Goal: Task Accomplishment & Management: Manage account settings

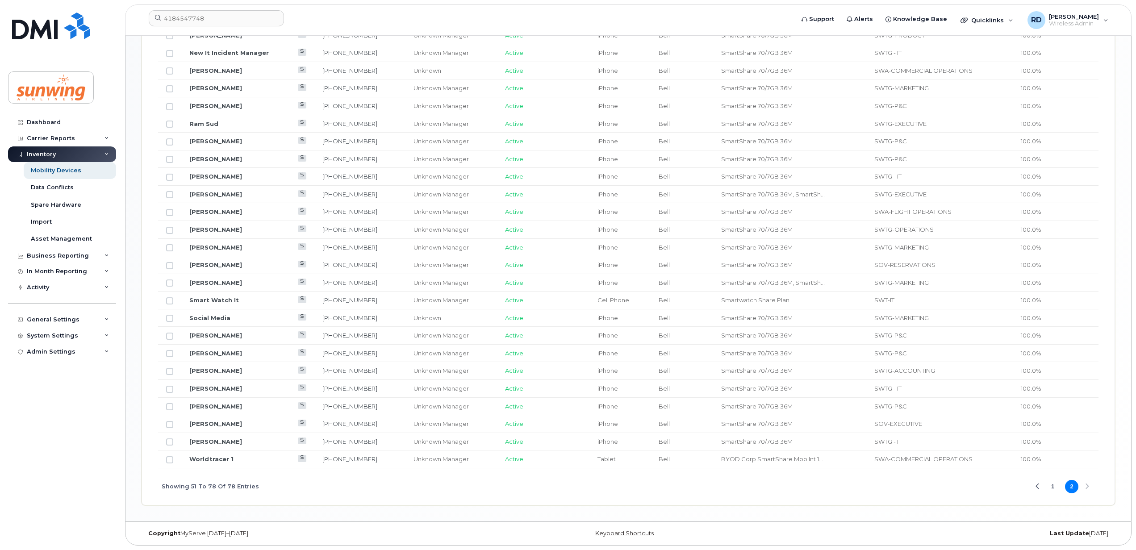
scroll to position [304, 0]
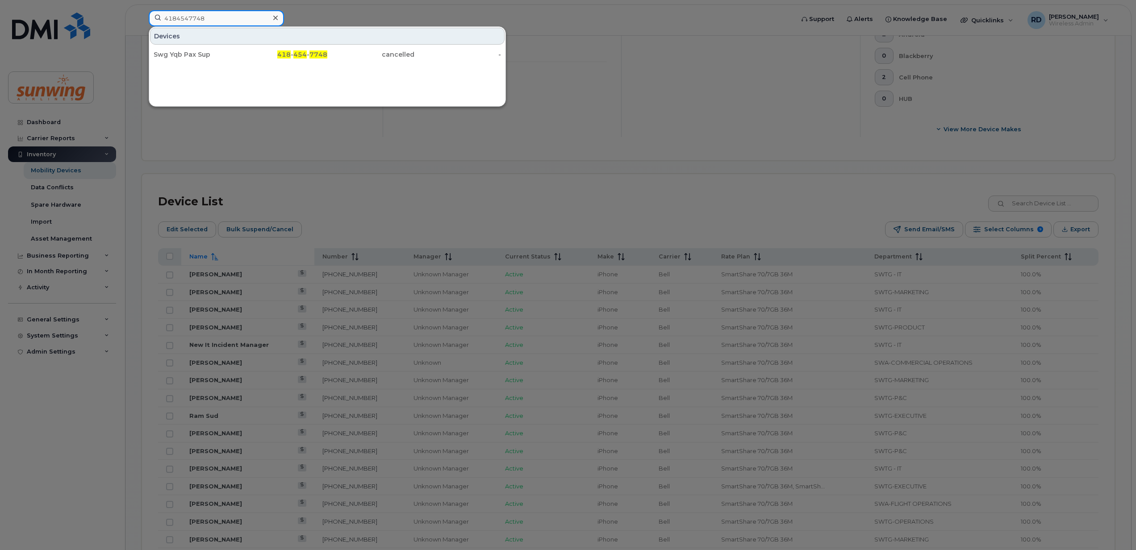
drag, startPoint x: 236, startPoint y: 21, endPoint x: 95, endPoint y: 15, distance: 140.8
click at [142, 15] on div "4184547748 Devices Swg Yqb Pax Sup 418 - 454 - 7748 cancelled -" at bounding box center [469, 20] width 654 height 20
paste input "5148939835"
type input "5148939835"
click at [422, 82] on div "Devices Esmeralda Barthelemy 514 - 893 - 9835 cancelled -" at bounding box center [327, 66] width 357 height 80
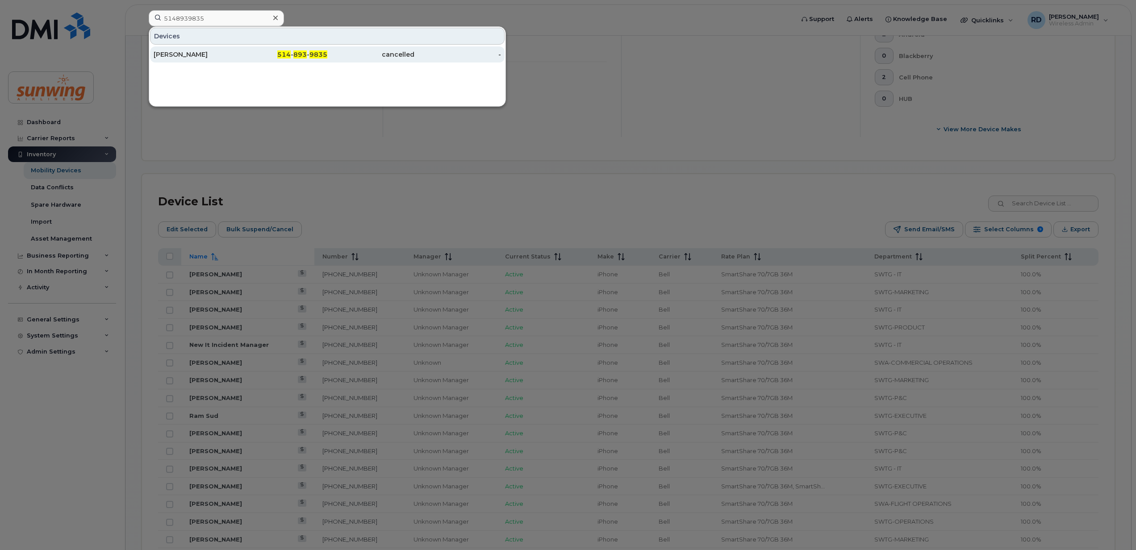
click at [197, 51] on div "Esmeralda Barthelemy" at bounding box center [197, 54] width 87 height 9
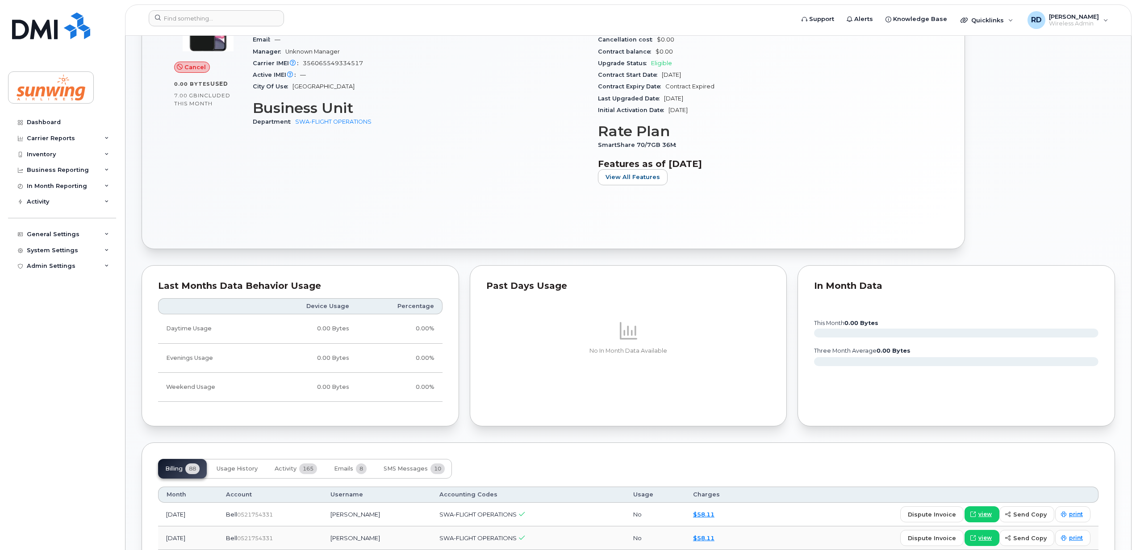
scroll to position [59, 0]
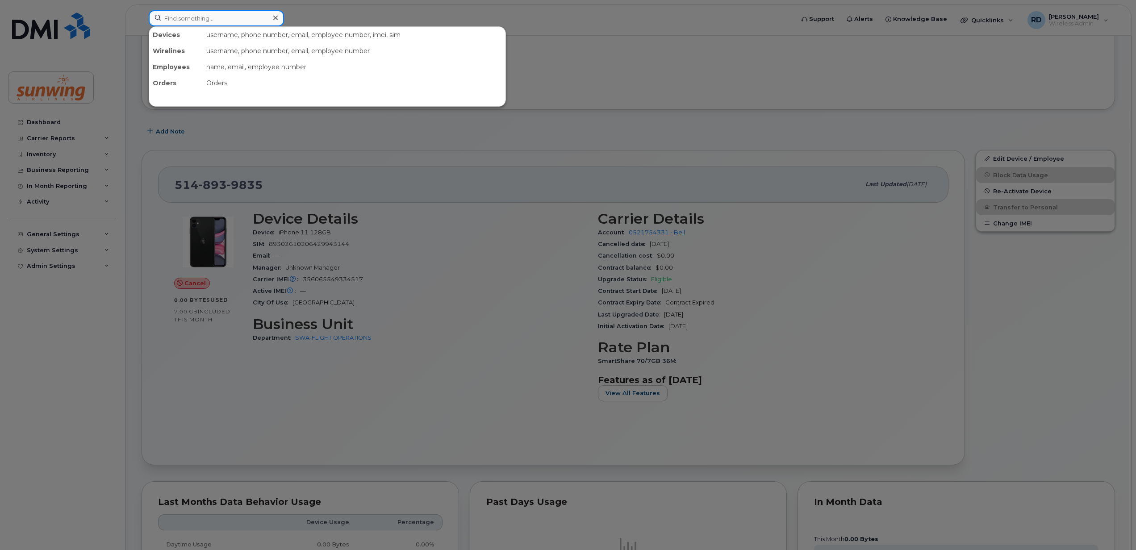
click at [221, 22] on input at bounding box center [216, 18] width 135 height 16
paste input "4162787845"
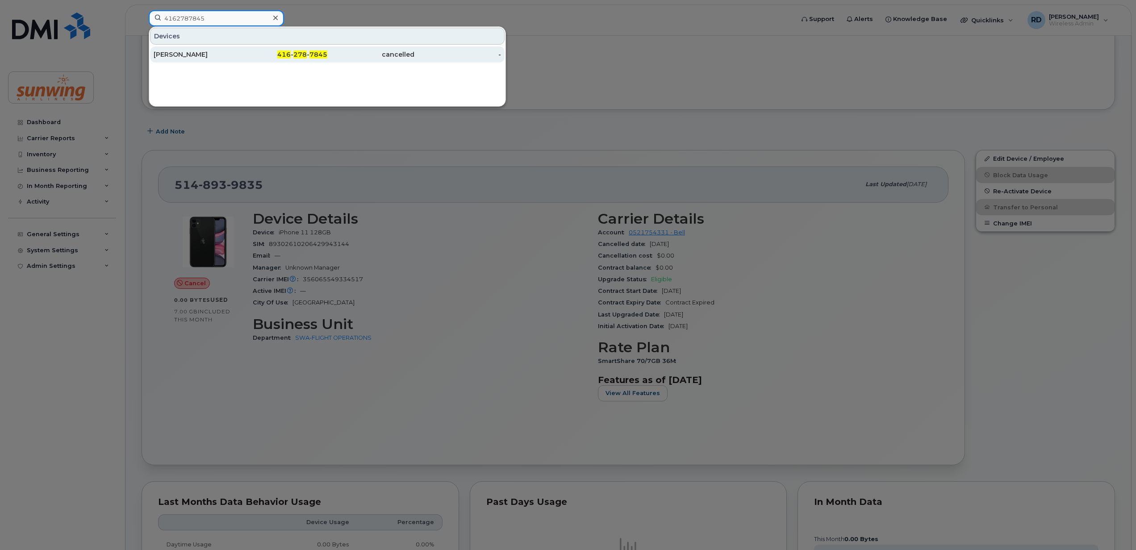
type input "4162787845"
click at [206, 54] on div "Khuram Malik" at bounding box center [197, 54] width 87 height 9
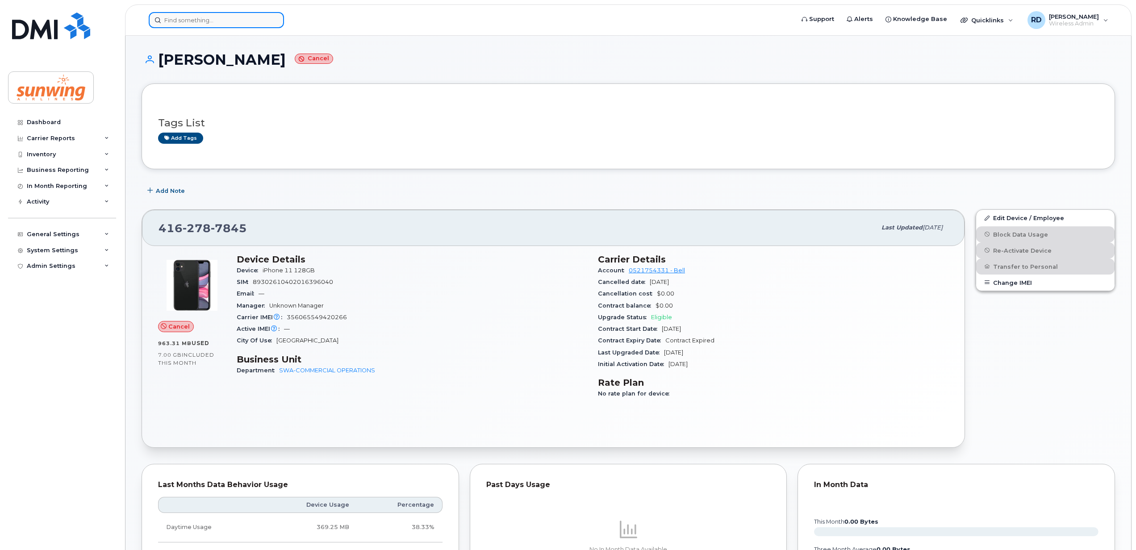
click at [188, 22] on input at bounding box center [216, 20] width 135 height 16
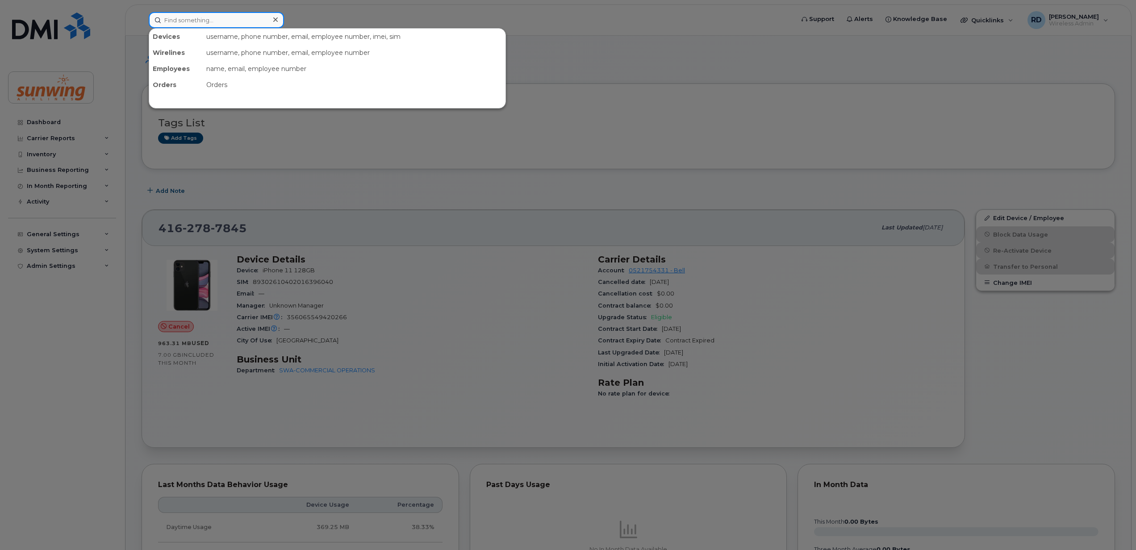
paste input "6475427637"
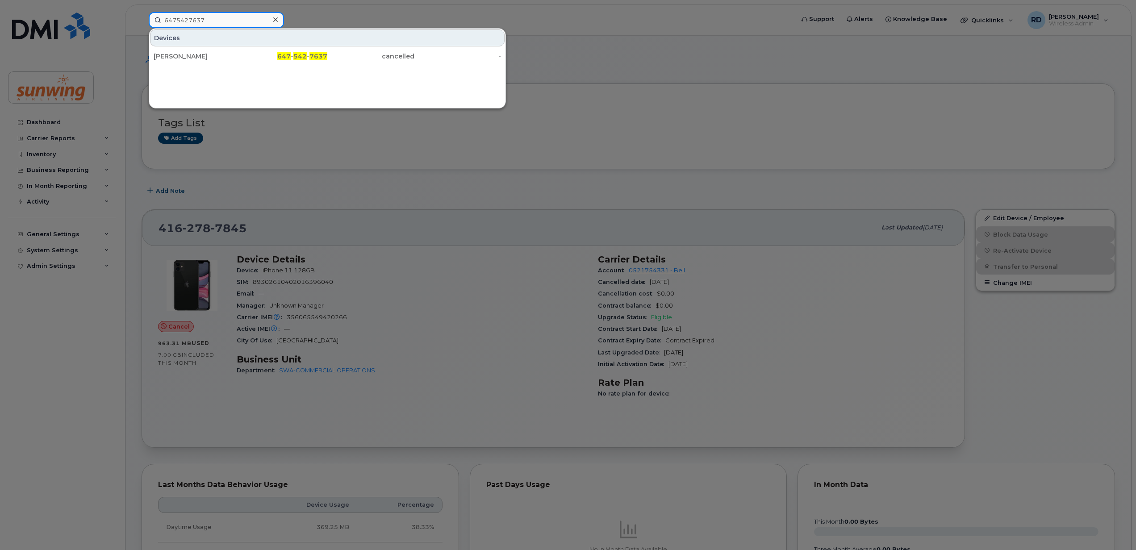
type input "6475427637"
click at [269, 19] on div at bounding box center [275, 19] width 13 height 13
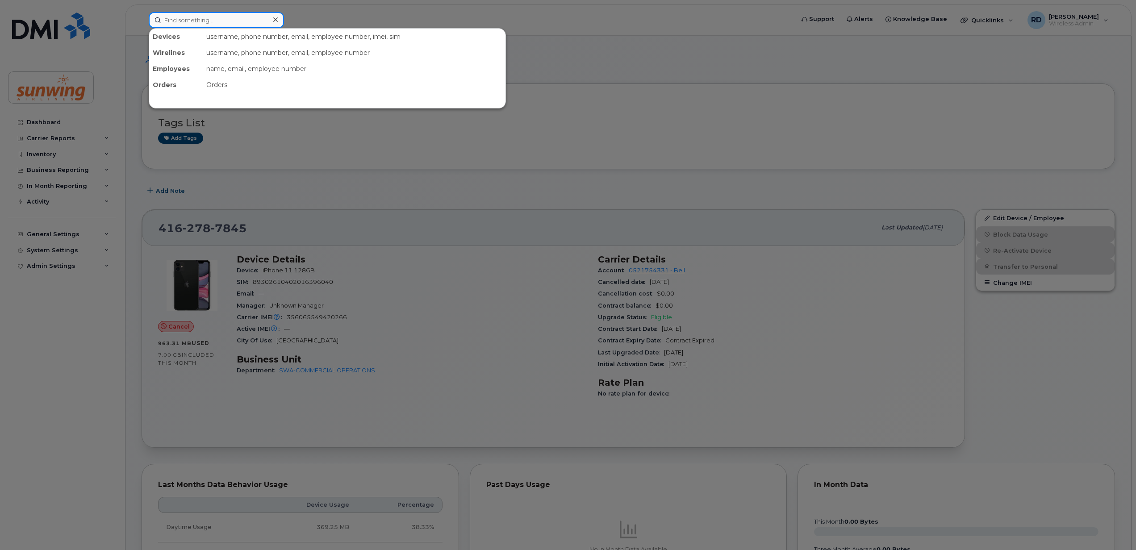
click at [202, 18] on input at bounding box center [216, 20] width 135 height 16
paste input "4162943171"
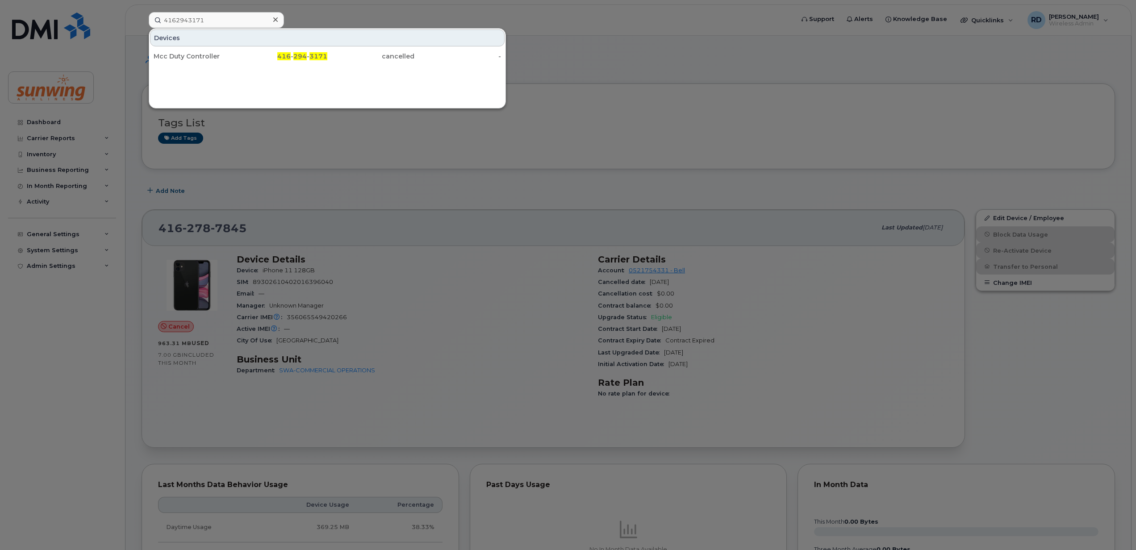
click at [325, 150] on div at bounding box center [568, 275] width 1136 height 550
drag, startPoint x: 226, startPoint y: 18, endPoint x: 74, endPoint y: 0, distance: 152.8
click at [142, 12] on div "4162943171 Devices Mcc Duty Controller 416 - 294 - 3171 cancelled -" at bounding box center [469, 20] width 654 height 16
paste input "6473268117"
drag, startPoint x: 213, startPoint y: 18, endPoint x: 127, endPoint y: 4, distance: 87.7
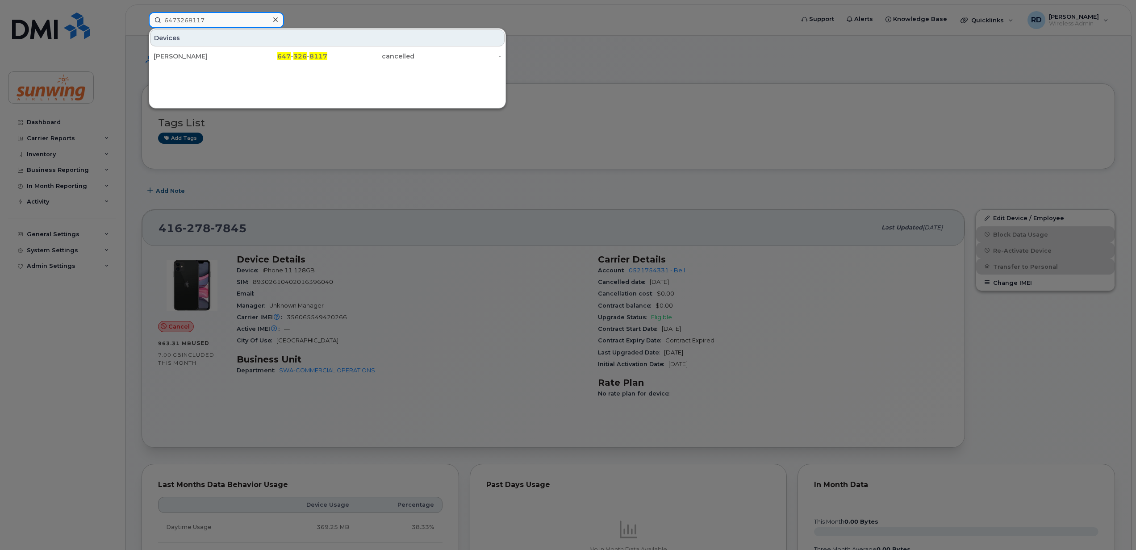
click at [142, 12] on div "6473268117 Devices Ivor Hanna 647 - 326 - 8117 cancelled -" at bounding box center [469, 20] width 654 height 16
paste input "4168058782"
click at [563, 134] on div at bounding box center [568, 275] width 1136 height 550
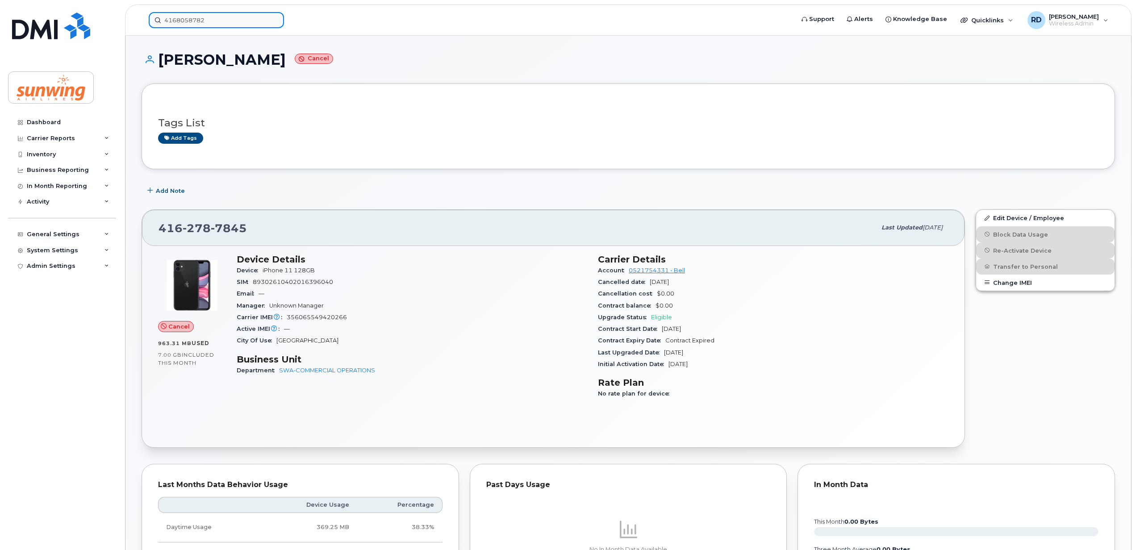
click at [201, 17] on input "4168058782" at bounding box center [216, 20] width 135 height 16
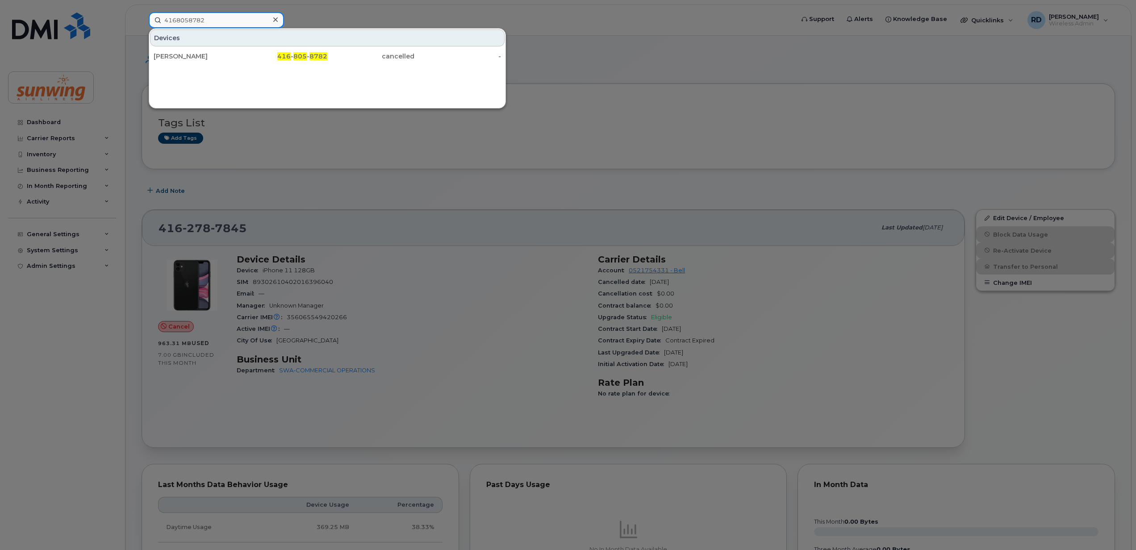
click at [221, 17] on input "4168058782" at bounding box center [216, 20] width 135 height 16
paste input "17789976867"
type input "7789976867"
drag, startPoint x: 275, startPoint y: 19, endPoint x: 268, endPoint y: 20, distance: 7.6
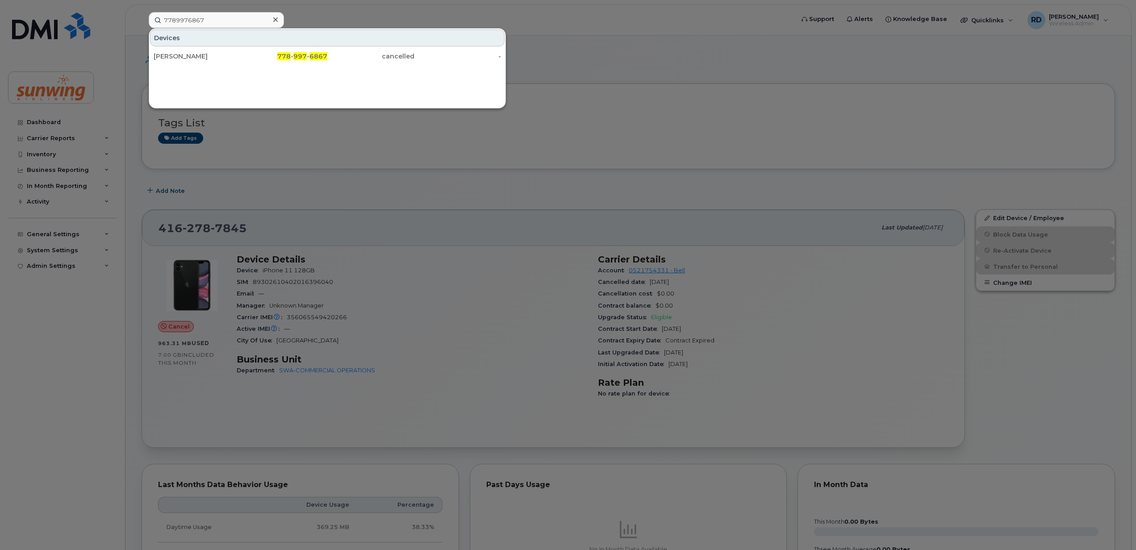
click at [274, 19] on icon at bounding box center [275, 19] width 4 height 4
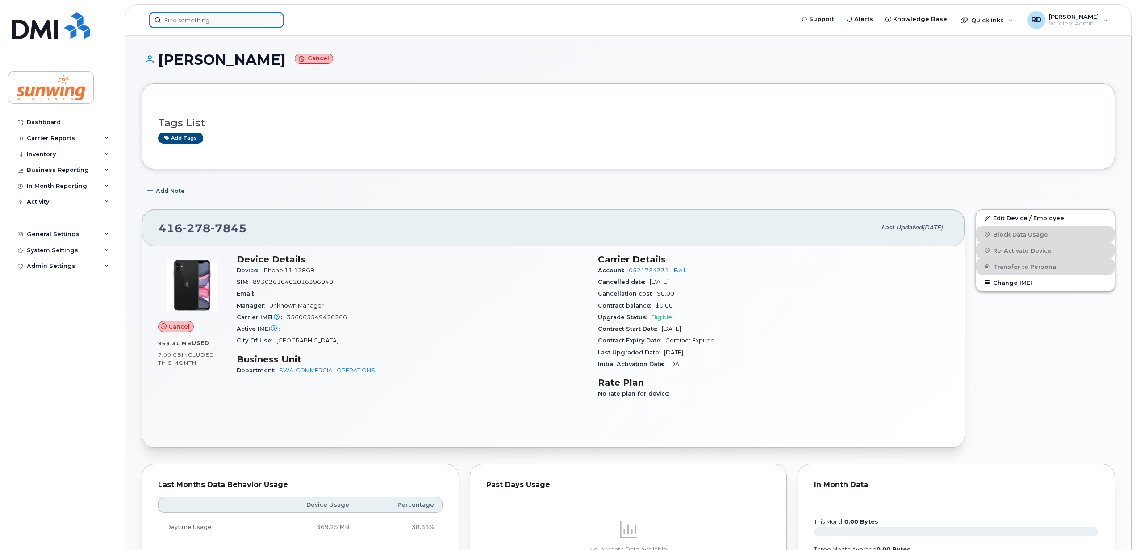
click at [188, 21] on input at bounding box center [216, 20] width 135 height 16
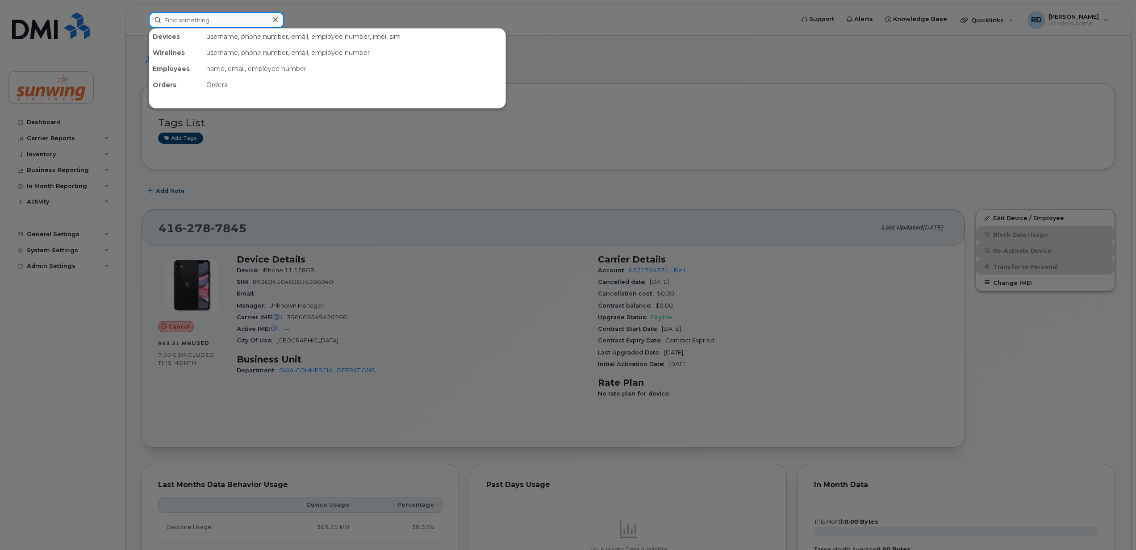
paste input "4382708810"
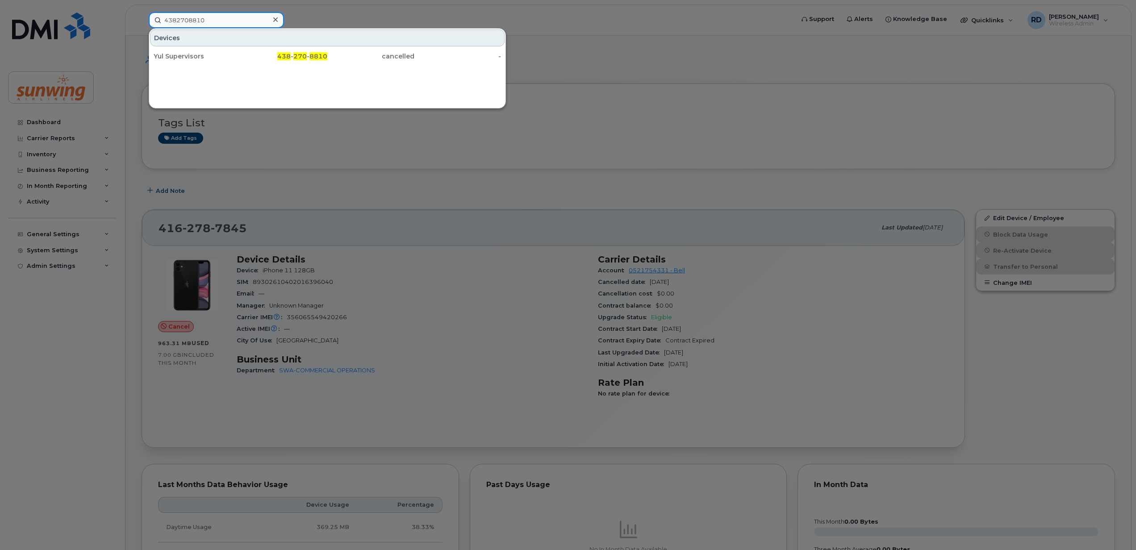
click at [216, 18] on input "4382708810" at bounding box center [216, 20] width 135 height 16
paste input "16524943"
type input "4165249430"
click at [277, 20] on icon at bounding box center [275, 19] width 4 height 7
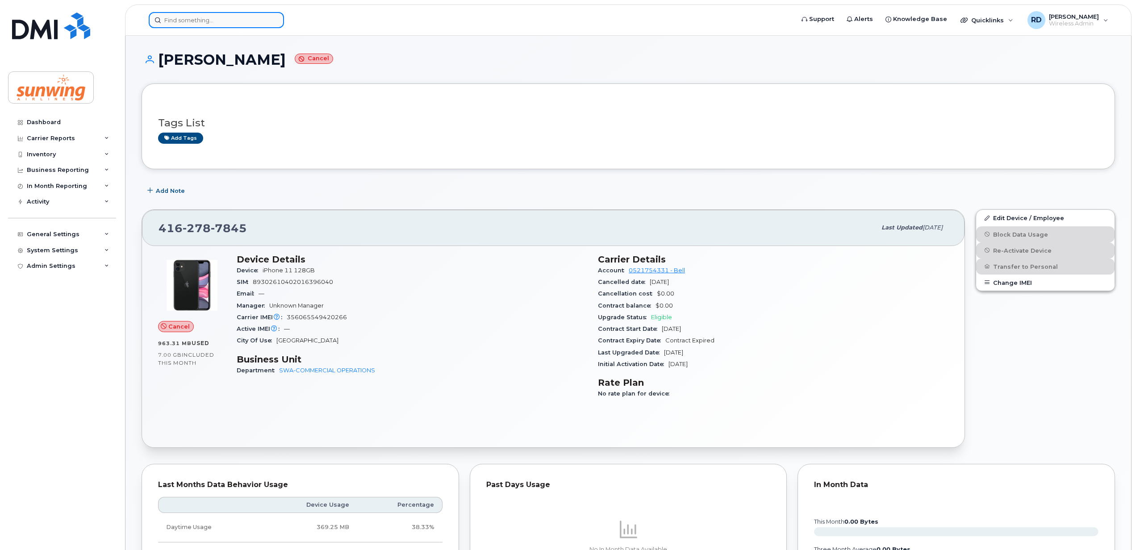
click at [228, 25] on input at bounding box center [216, 20] width 135 height 16
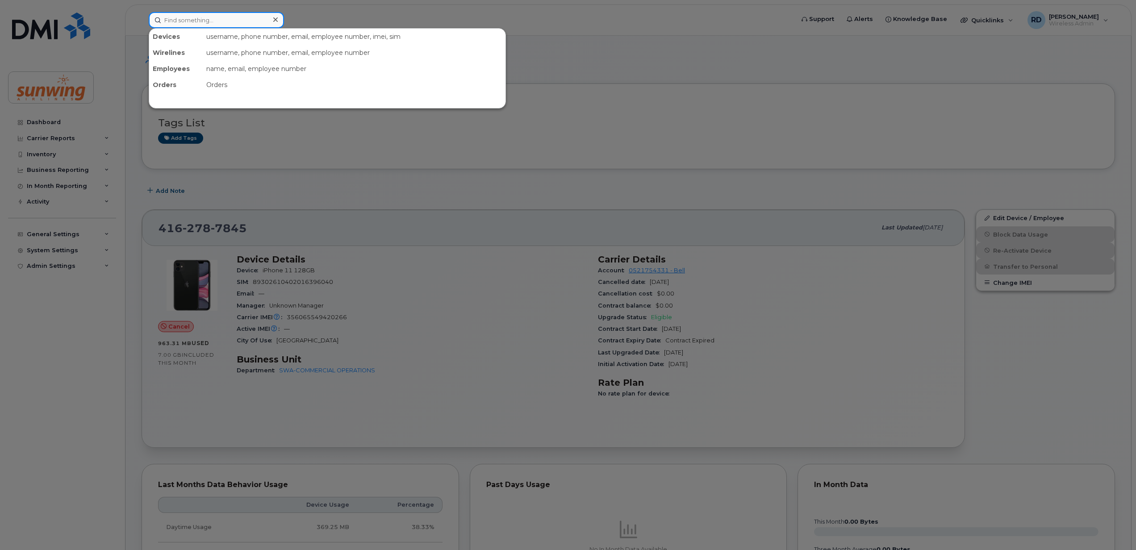
paste input "5142388712"
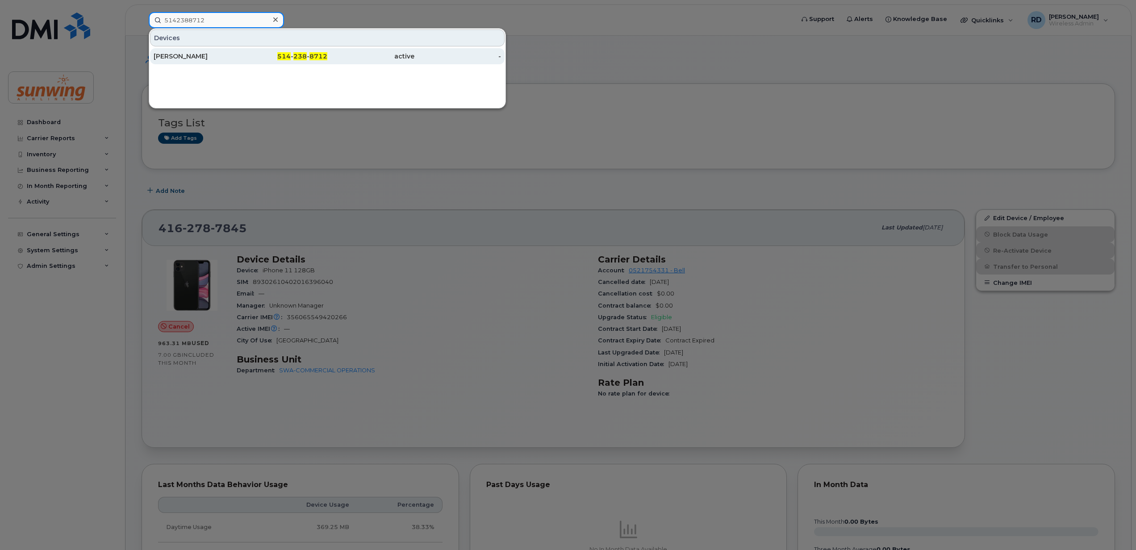
type input "5142388712"
click at [189, 56] on div "Josee Lavoie" at bounding box center [197, 56] width 87 height 9
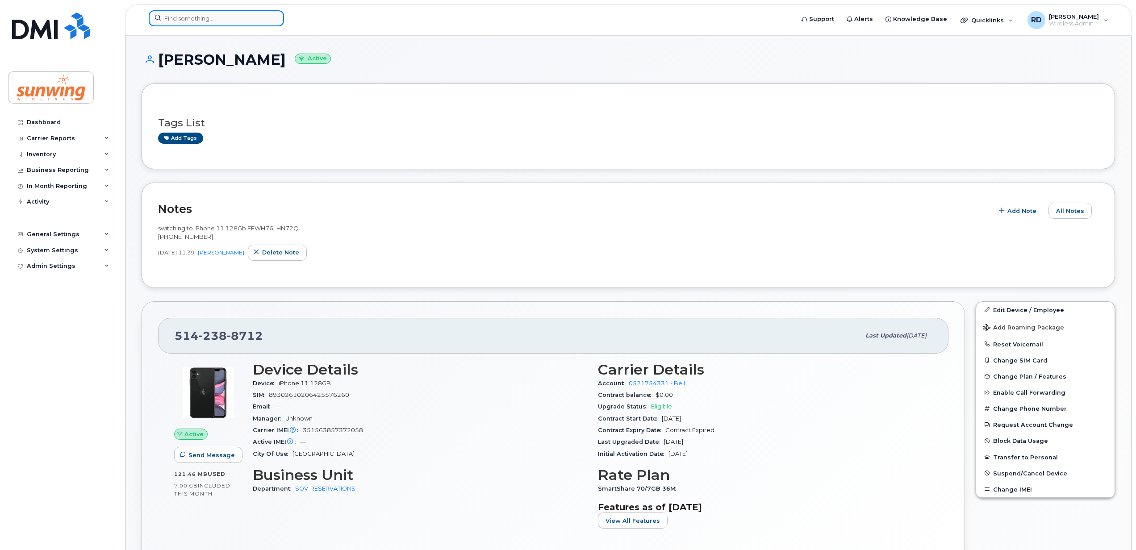
click at [168, 20] on input at bounding box center [216, 18] width 135 height 16
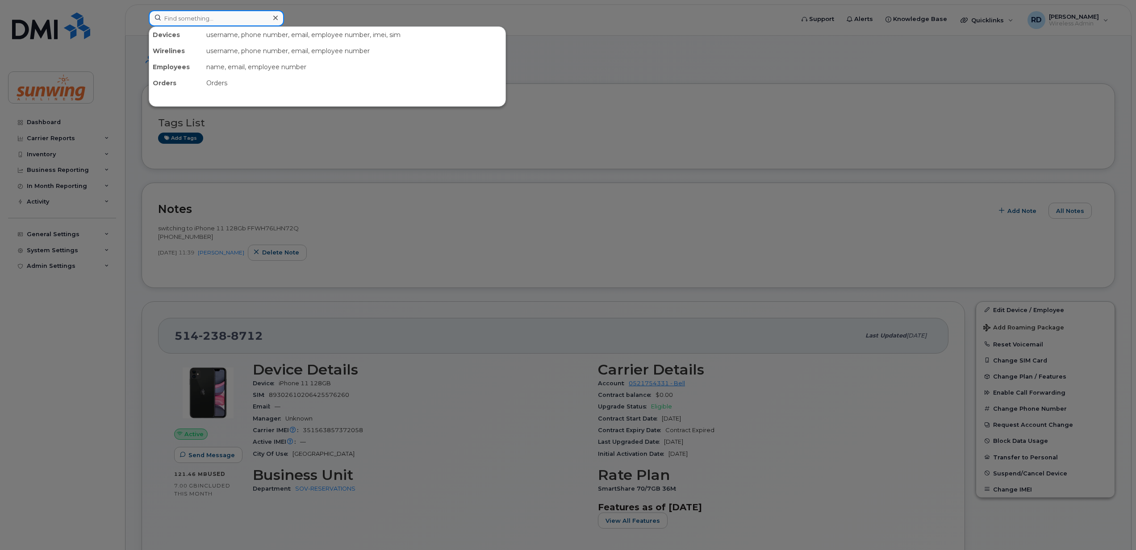
paste input "4168027356"
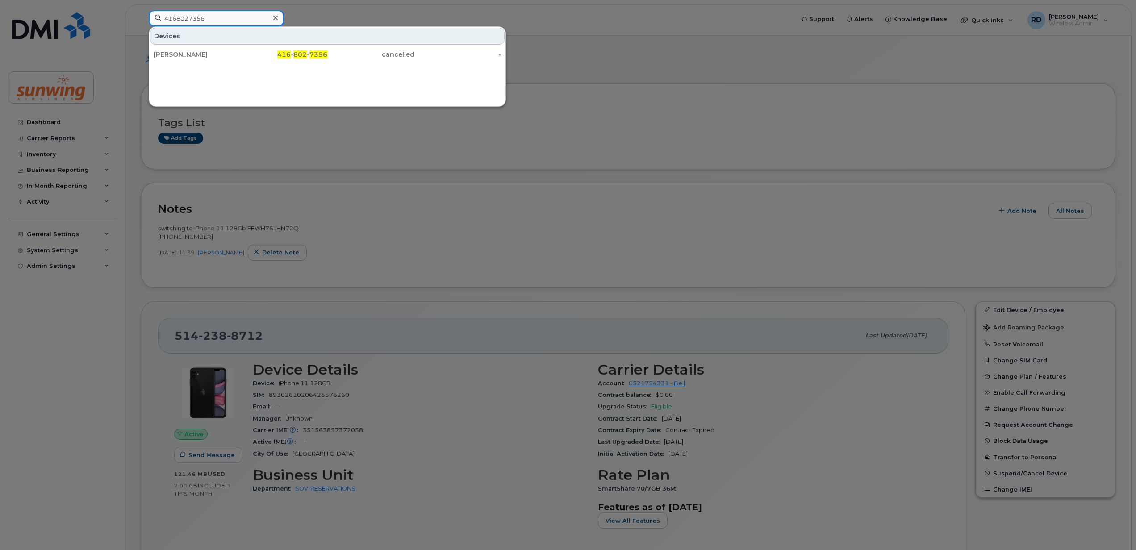
click at [214, 13] on input "4168027356" at bounding box center [216, 18] width 135 height 16
paste input "4360375"
click at [734, 95] on div at bounding box center [568, 275] width 1136 height 550
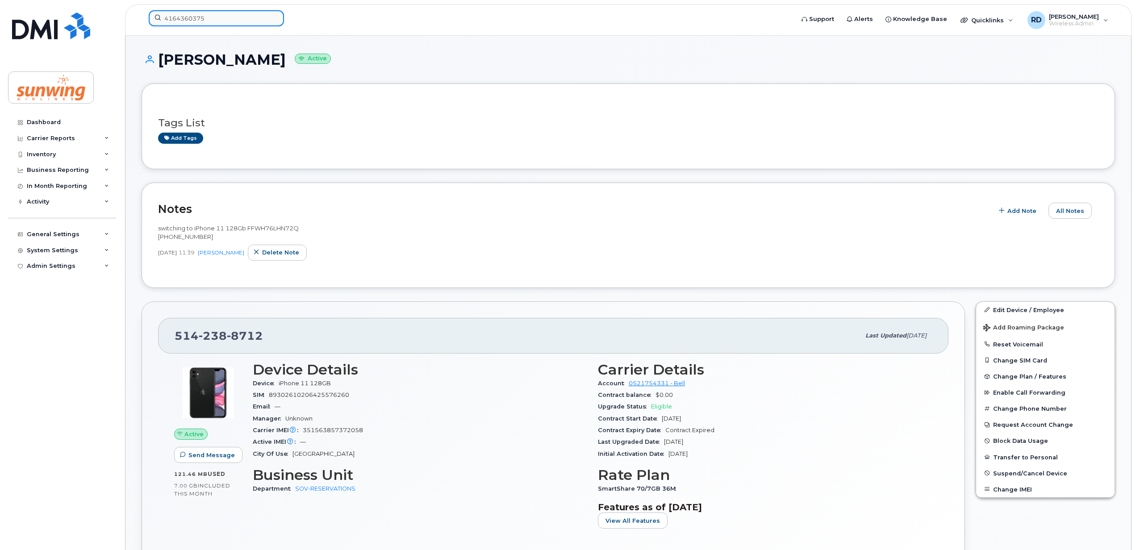
click at [225, 18] on input "4164360375" at bounding box center [216, 18] width 135 height 16
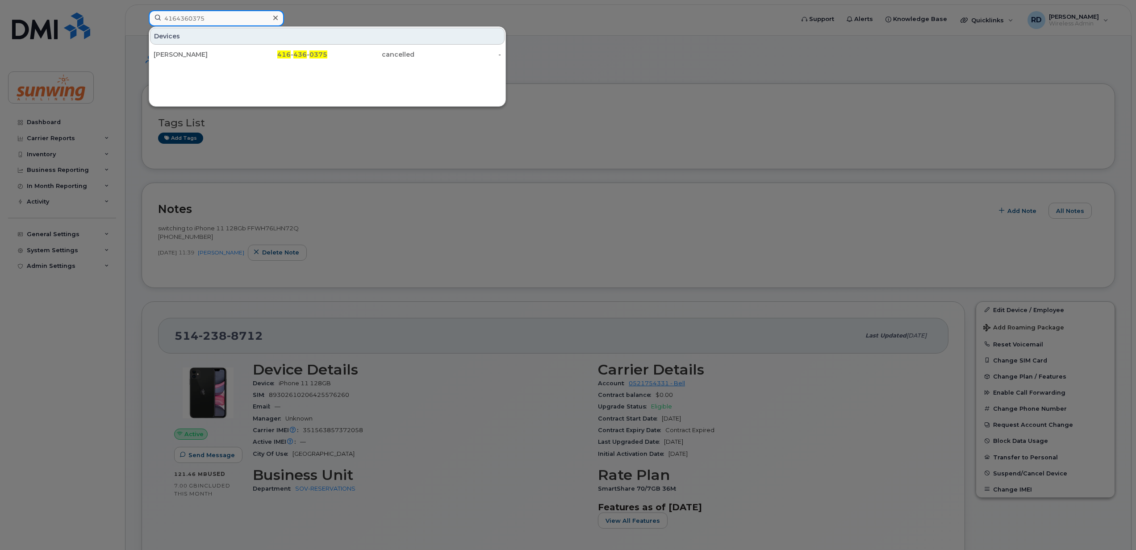
click at [225, 18] on input "4164360375" at bounding box center [216, 18] width 135 height 16
paste input "7708638"
click at [222, 17] on input "4167708638" at bounding box center [216, 18] width 135 height 16
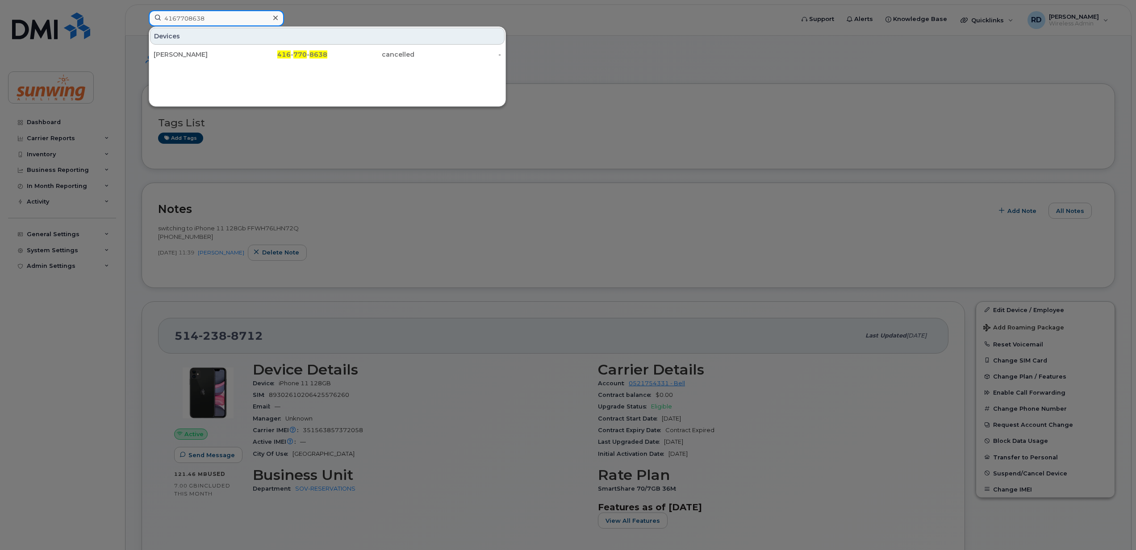
paste input "2198452"
click at [340, 163] on div at bounding box center [568, 275] width 1136 height 550
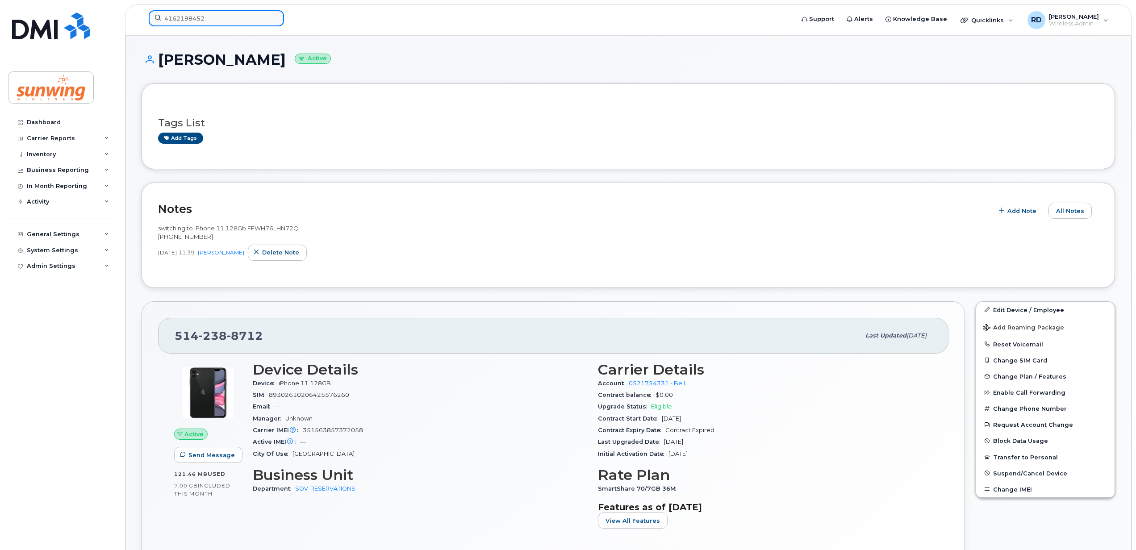
click at [185, 14] on input "4162198452" at bounding box center [216, 18] width 135 height 16
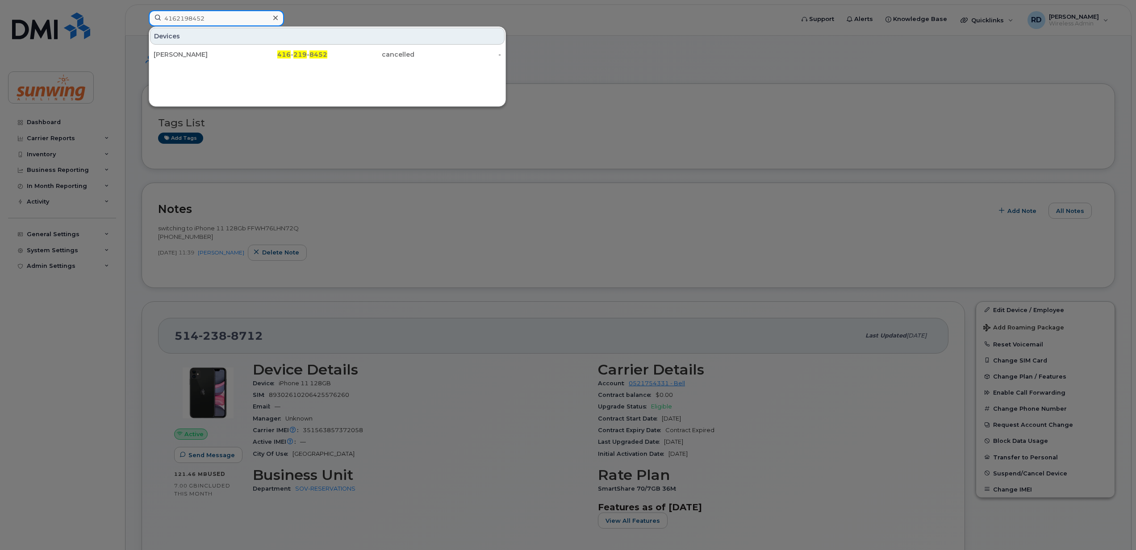
paste input "6473268117"
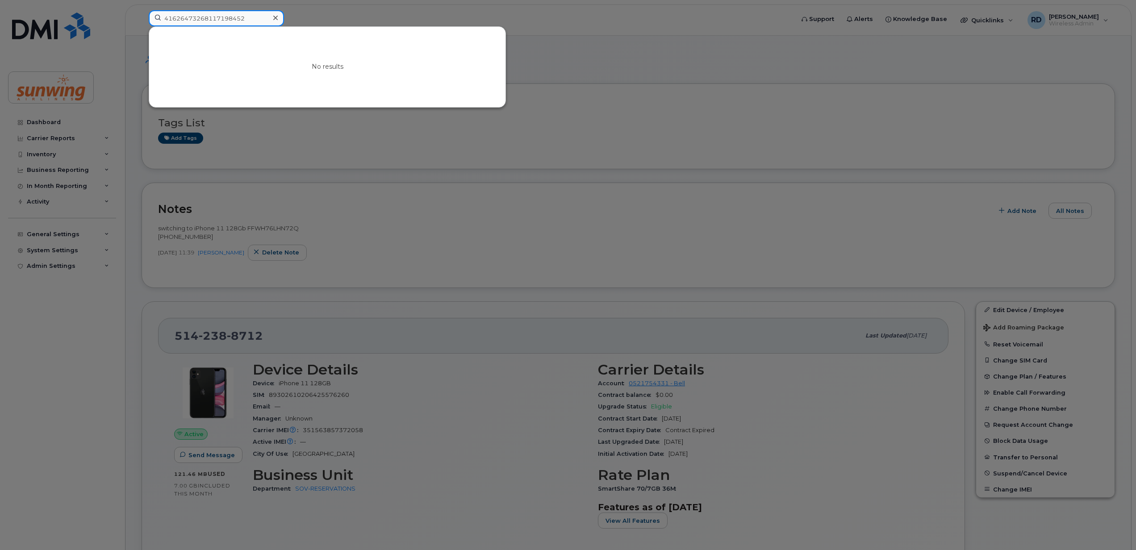
type input "41626473268117198452"
click at [271, 15] on div at bounding box center [275, 18] width 13 height 13
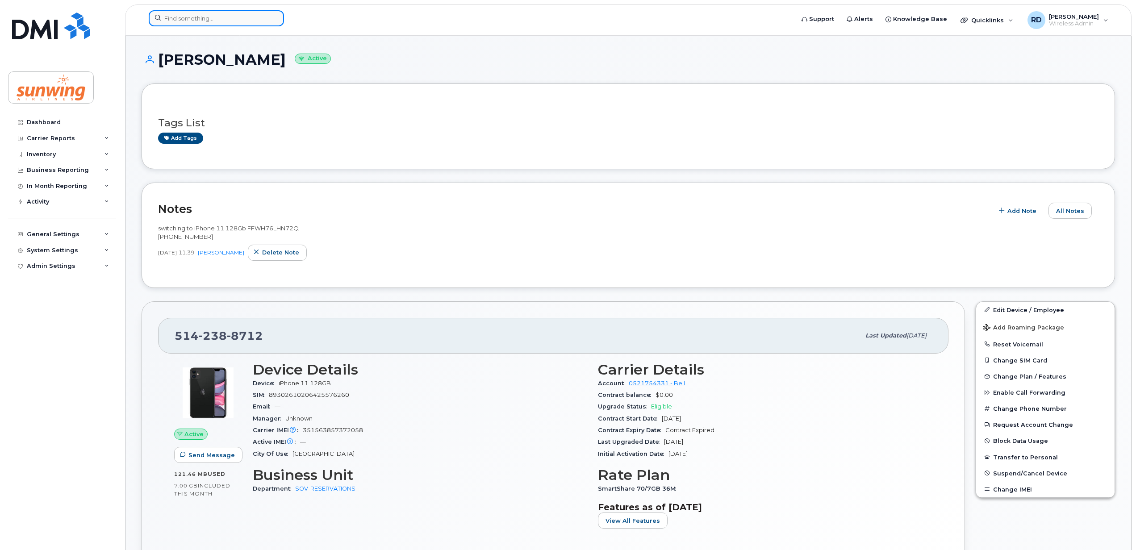
click at [193, 21] on input at bounding box center [216, 18] width 135 height 16
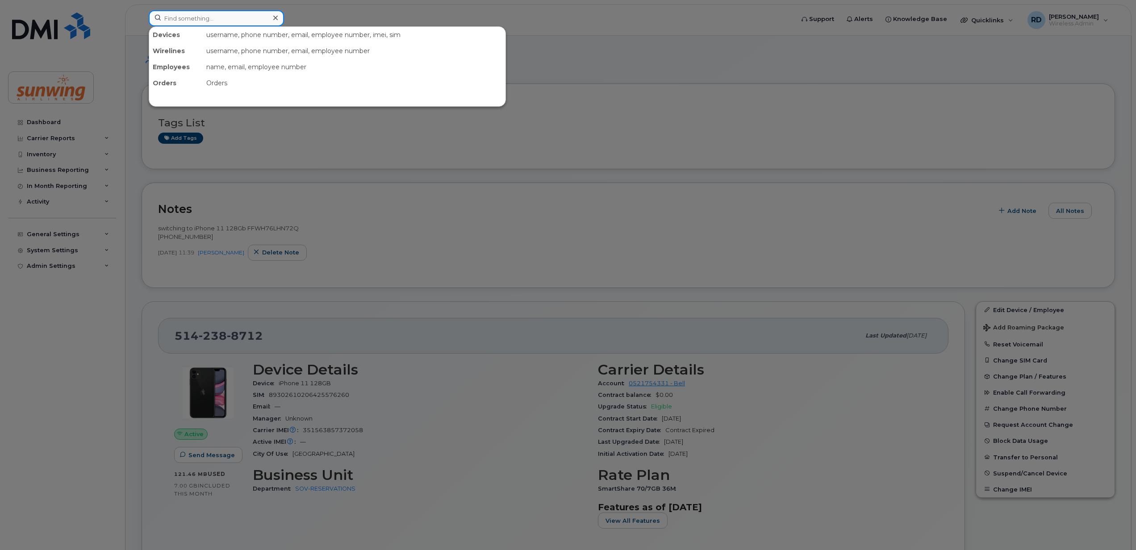
paste input "6473268117"
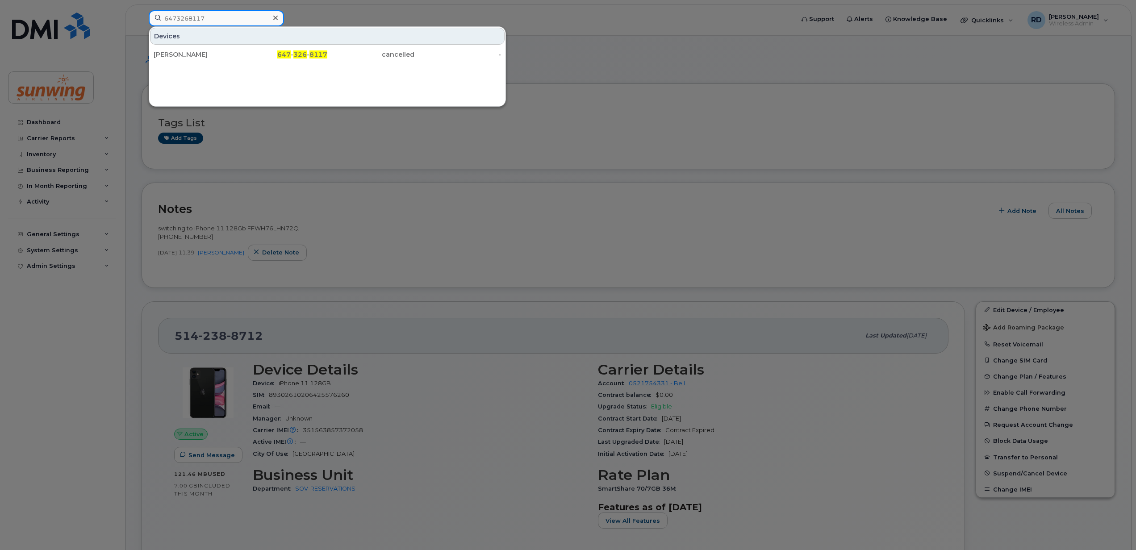
click at [213, 17] on input "6473268117" at bounding box center [216, 18] width 135 height 16
paste input "9208159"
click at [727, 108] on div at bounding box center [568, 275] width 1136 height 550
click at [205, 17] on input "6479208159" at bounding box center [216, 18] width 135 height 16
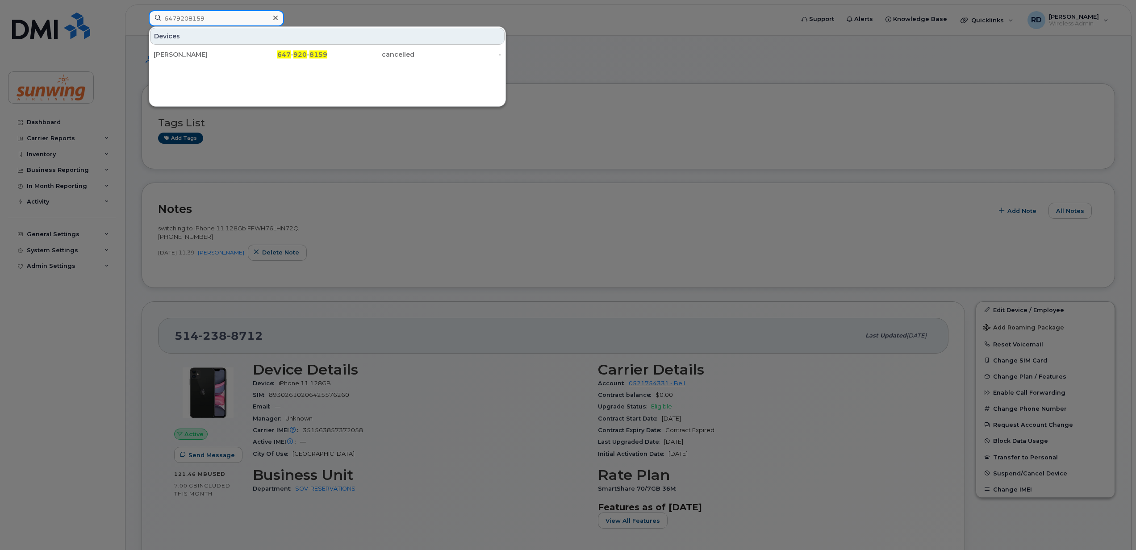
click at [235, 20] on input "6479208159" at bounding box center [216, 18] width 135 height 16
paste input "16475428310"
click at [609, 94] on div at bounding box center [568, 275] width 1136 height 550
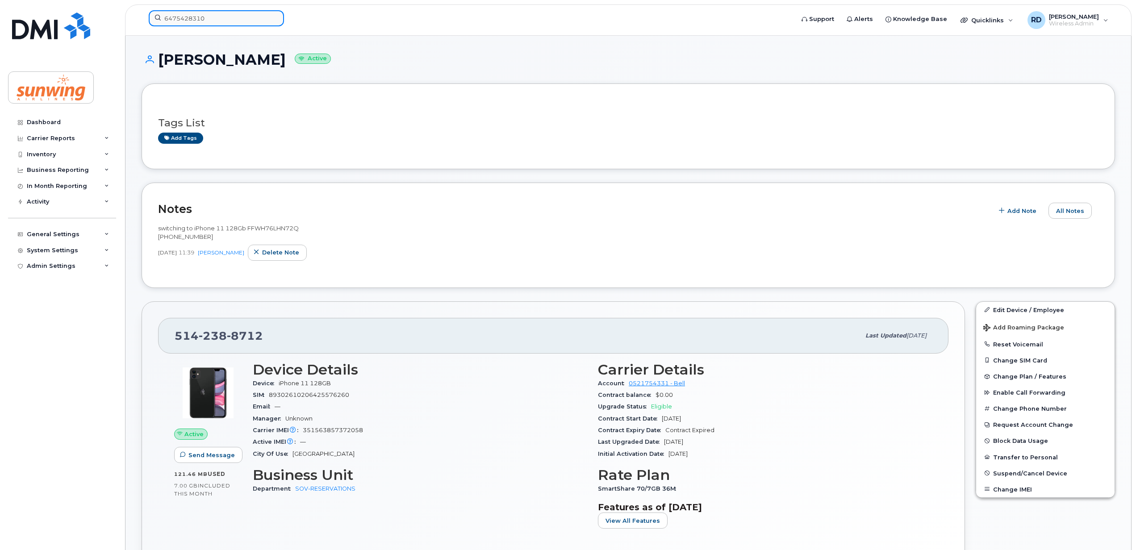
click at [215, 16] on input "6475428310" at bounding box center [216, 18] width 135 height 16
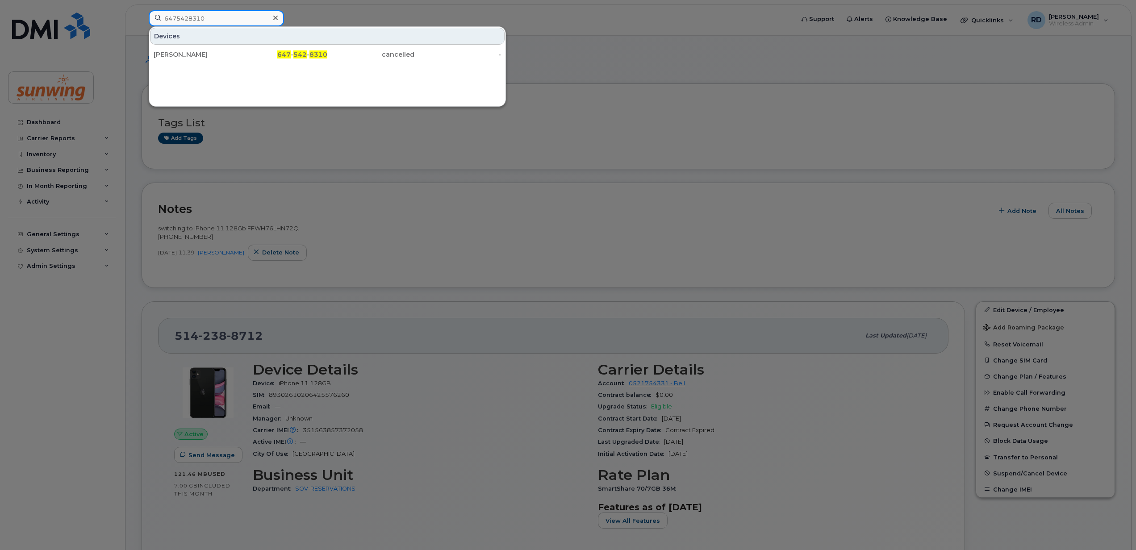
click at [215, 16] on input "6475428310" at bounding box center [216, 18] width 135 height 16
paste input "4375182494"
click at [655, 92] on div at bounding box center [568, 275] width 1136 height 550
click at [200, 19] on input "4375182494" at bounding box center [216, 18] width 135 height 16
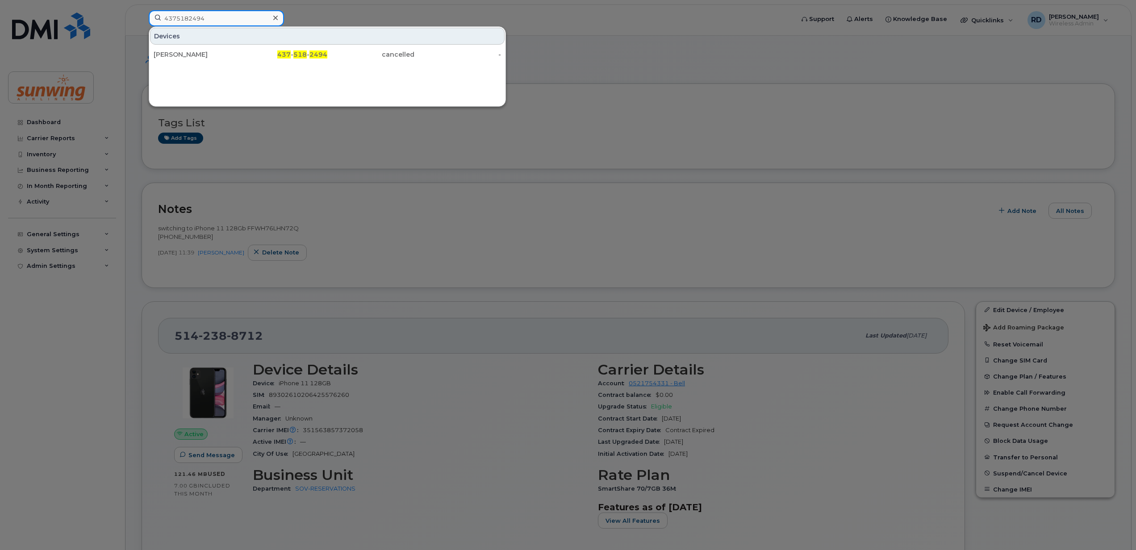
paste input "16574836"
type input "4165748364"
click at [188, 55] on div "Tena Brown" at bounding box center [197, 54] width 87 height 9
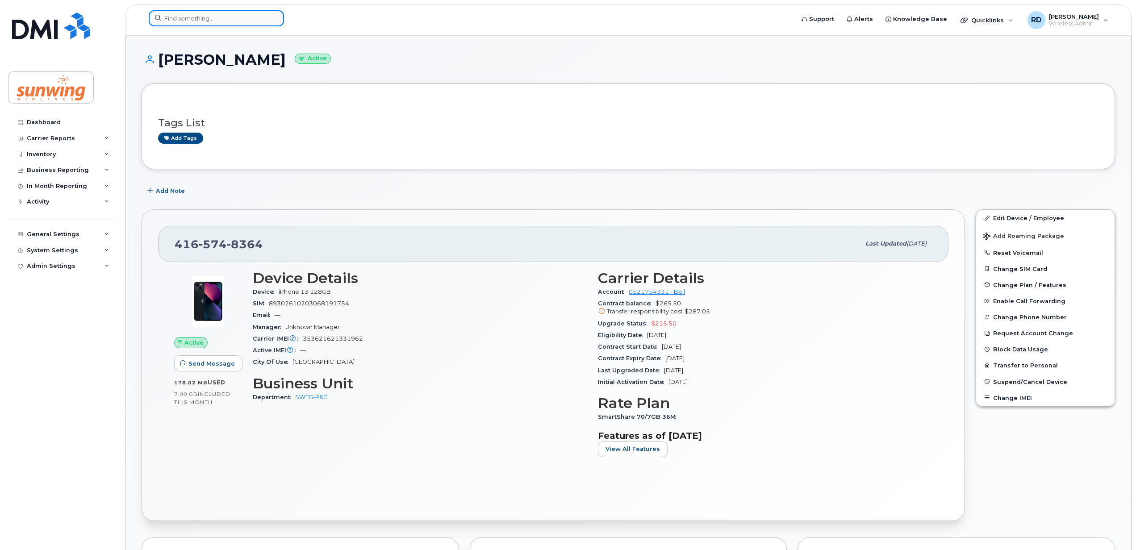
click at [199, 21] on input at bounding box center [216, 18] width 135 height 16
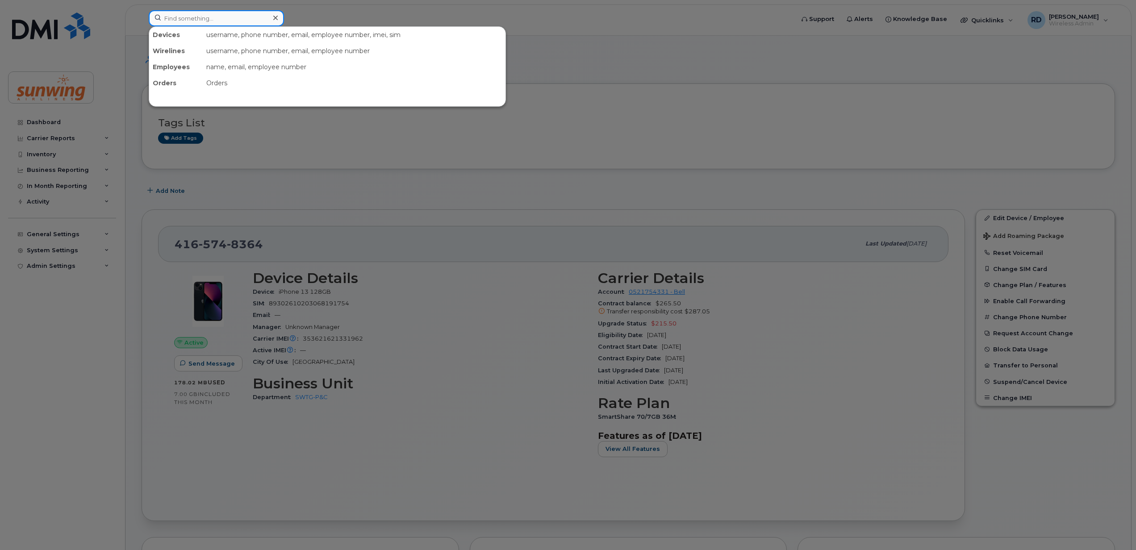
paste input "4168489943"
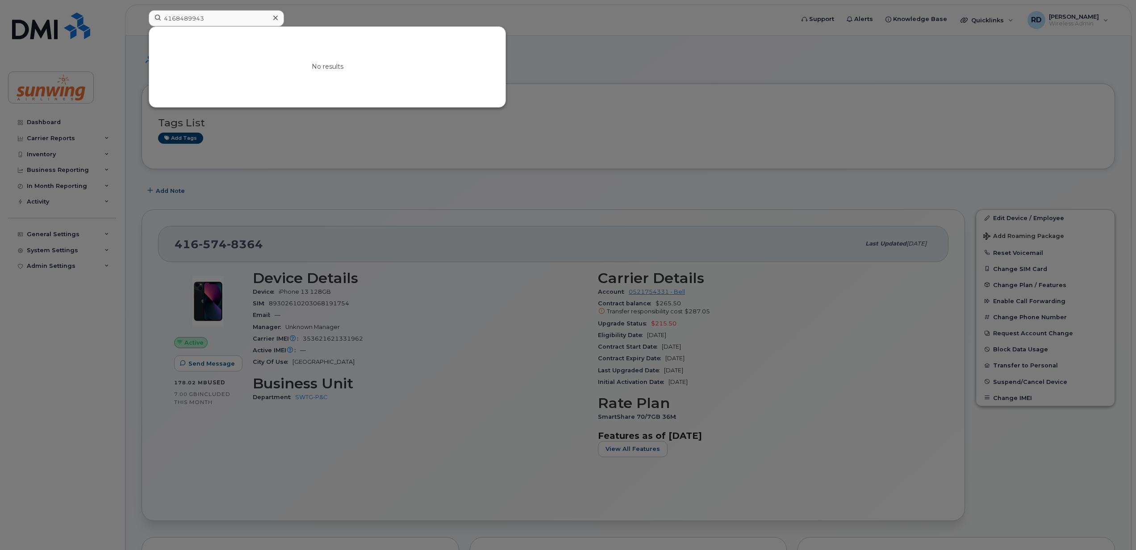
click at [823, 54] on div at bounding box center [568, 275] width 1136 height 550
click at [234, 20] on input "4168489943" at bounding box center [216, 18] width 135 height 16
drag, startPoint x: 233, startPoint y: 20, endPoint x: 228, endPoint y: 20, distance: 5.4
click at [232, 20] on input "4168489943" at bounding box center [216, 18] width 135 height 16
paste input "384664834"
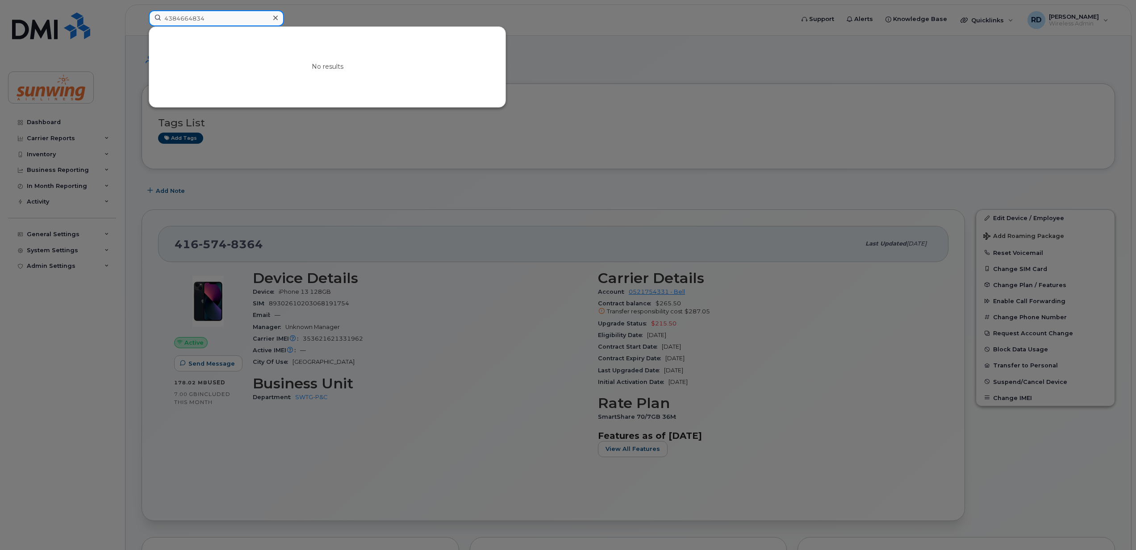
click at [230, 18] on input "4384664834" at bounding box center [216, 18] width 135 height 16
type input "4384664834"
click at [220, 15] on input "4384664834" at bounding box center [216, 18] width 135 height 16
click at [653, 55] on div at bounding box center [568, 275] width 1136 height 550
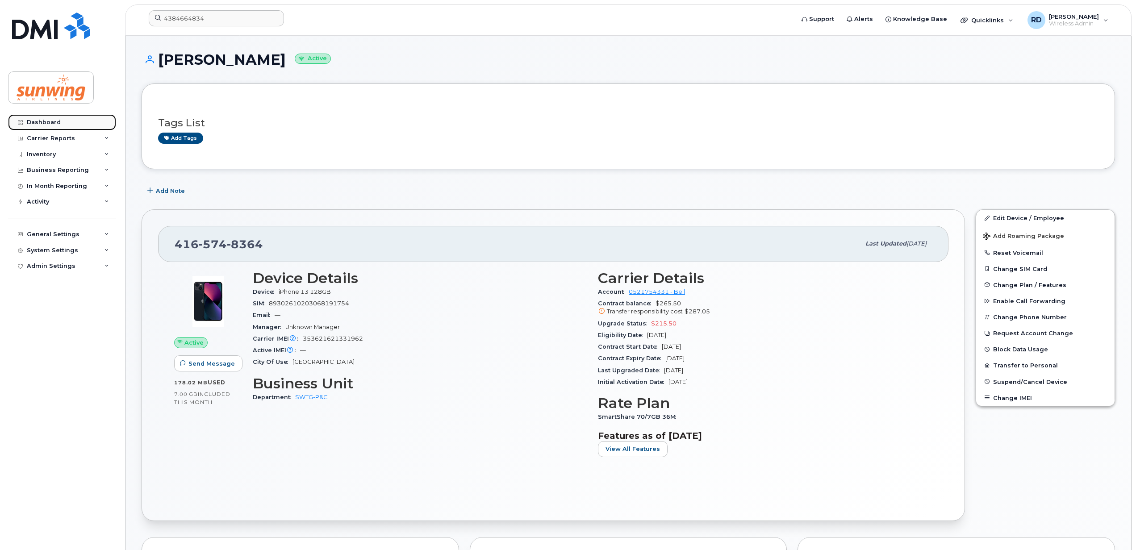
click at [56, 120] on div "Dashboard" at bounding box center [44, 122] width 34 height 7
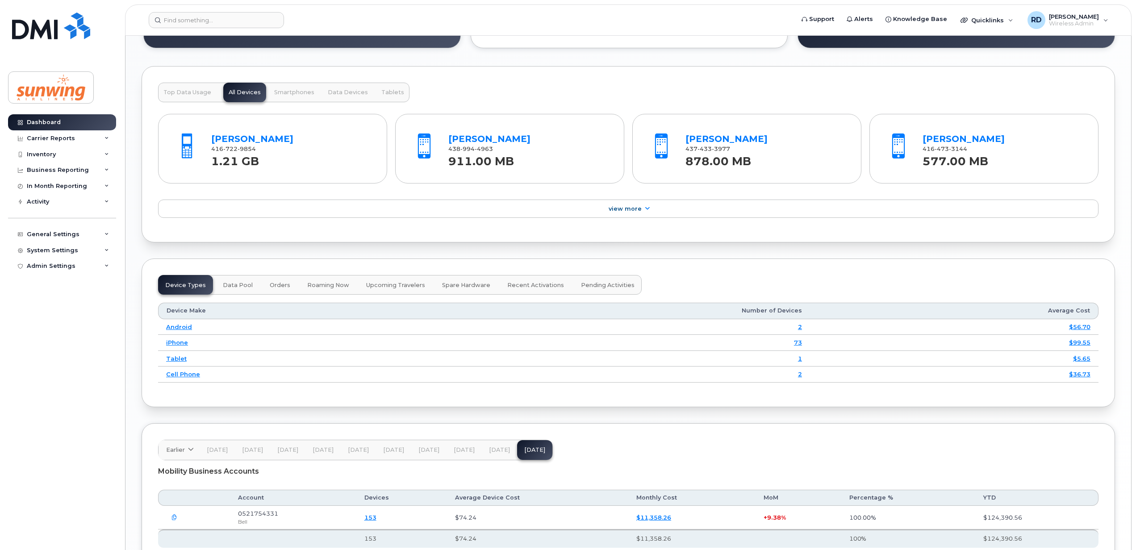
scroll to position [893, 0]
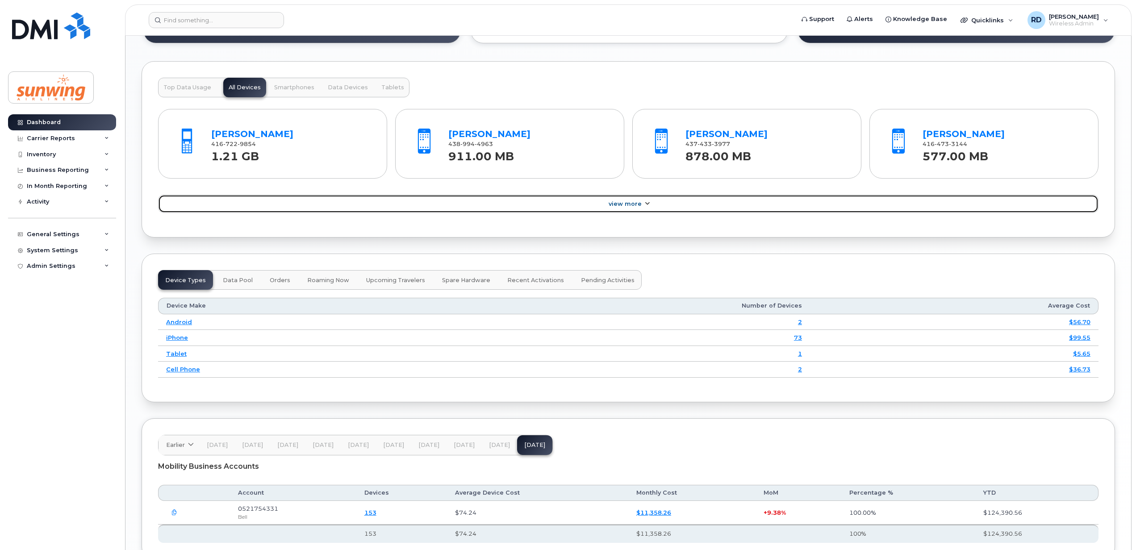
click at [642, 207] on link "View More" at bounding box center [628, 204] width 940 height 19
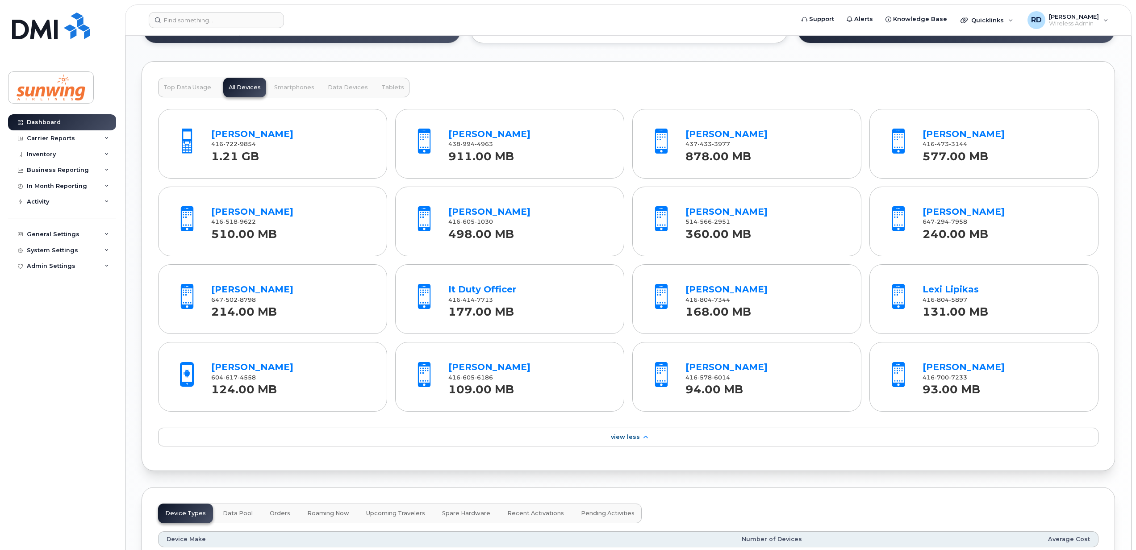
click at [199, 91] on span "Top Data Usage" at bounding box center [187, 87] width 48 height 7
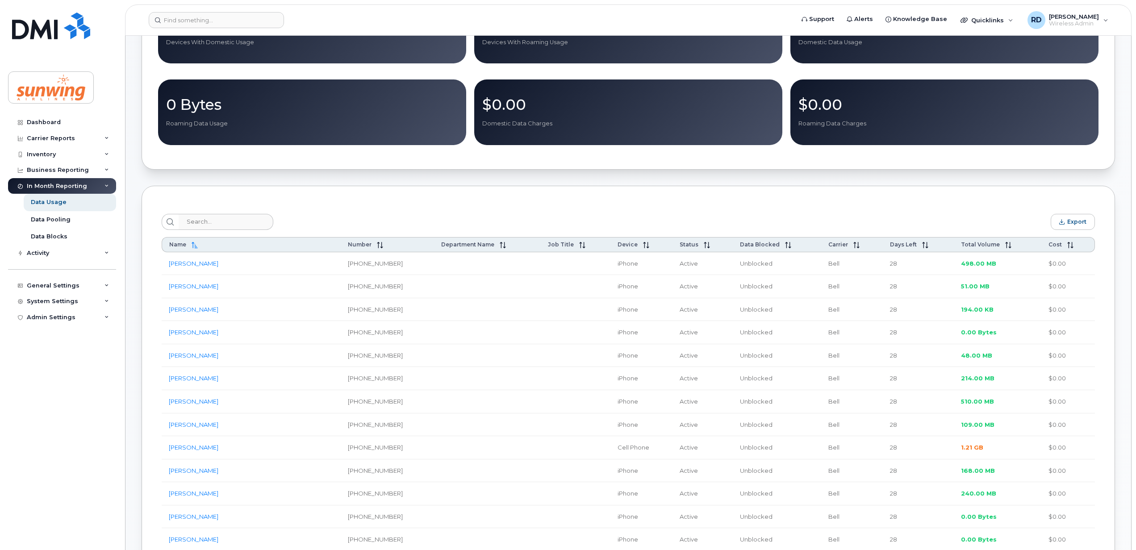
scroll to position [179, 0]
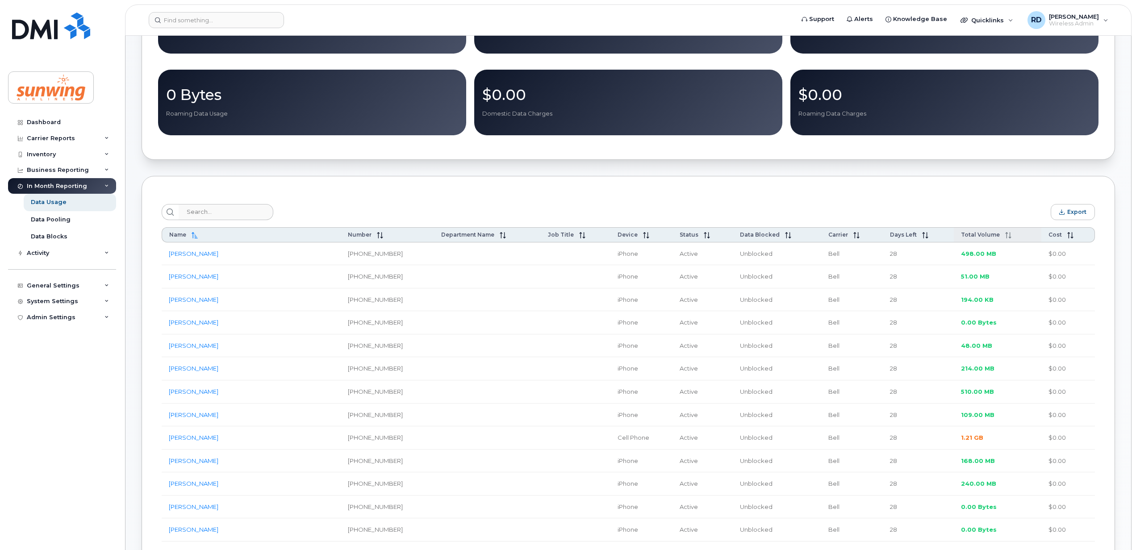
click at [985, 238] on span "Total Volume" at bounding box center [980, 234] width 39 height 7
click at [1000, 238] on span at bounding box center [1006, 234] width 12 height 7
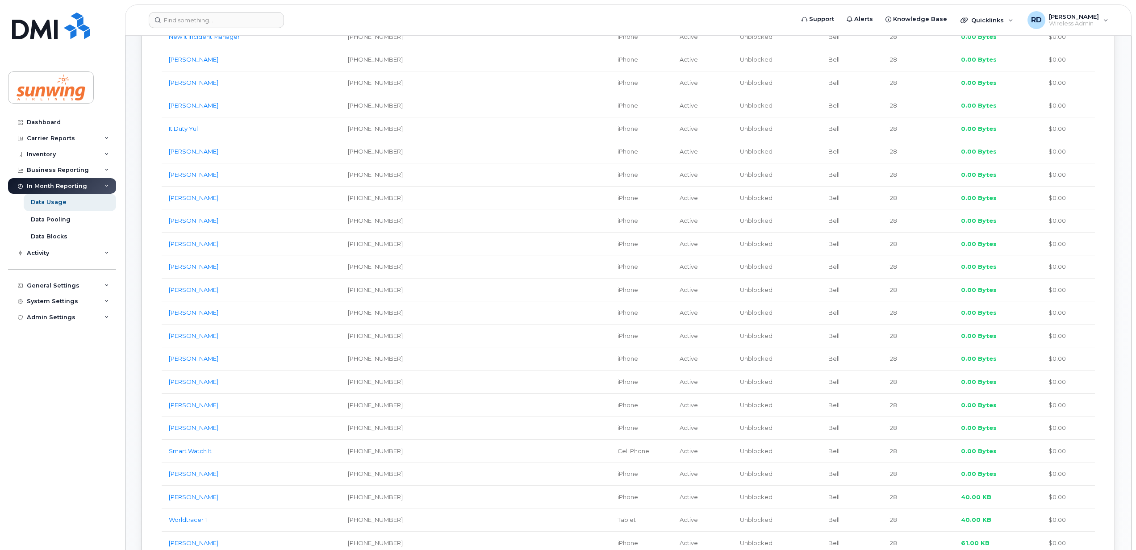
scroll to position [417, 0]
click at [190, 318] on link "[PERSON_NAME]" at bounding box center [194, 314] width 50 height 7
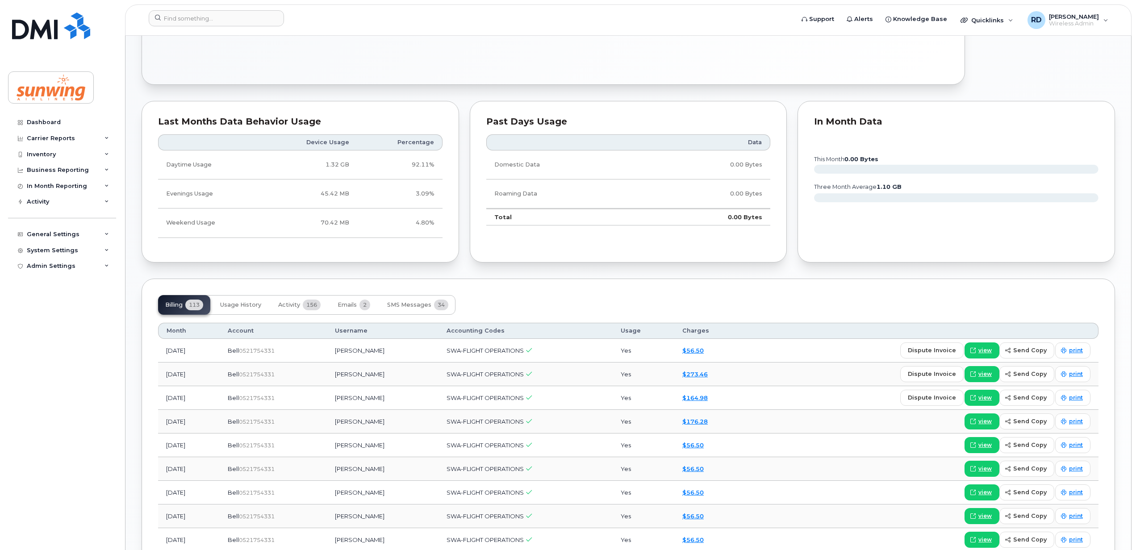
scroll to position [417, 0]
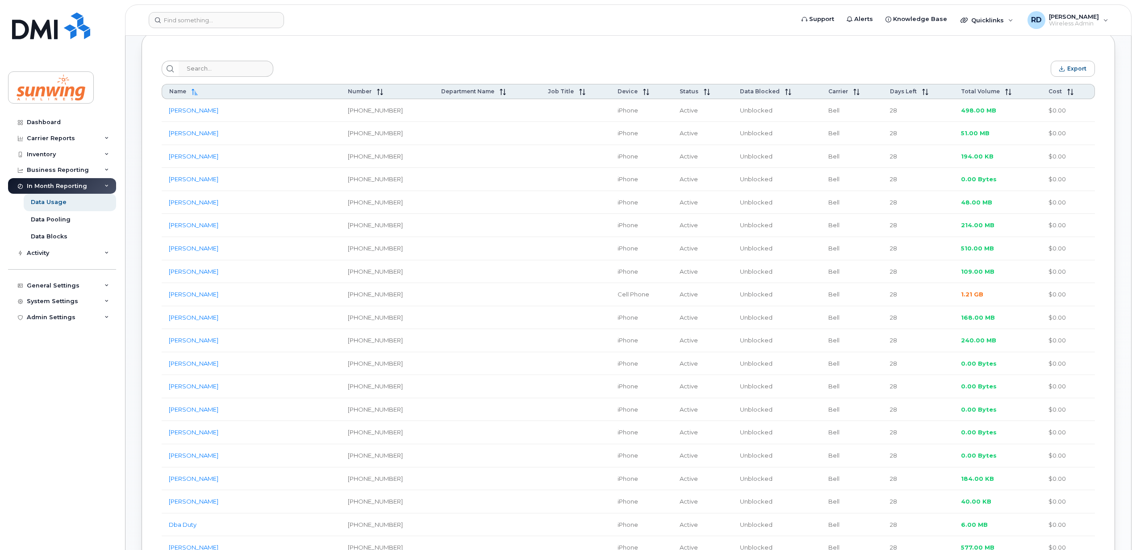
scroll to position [179, 0]
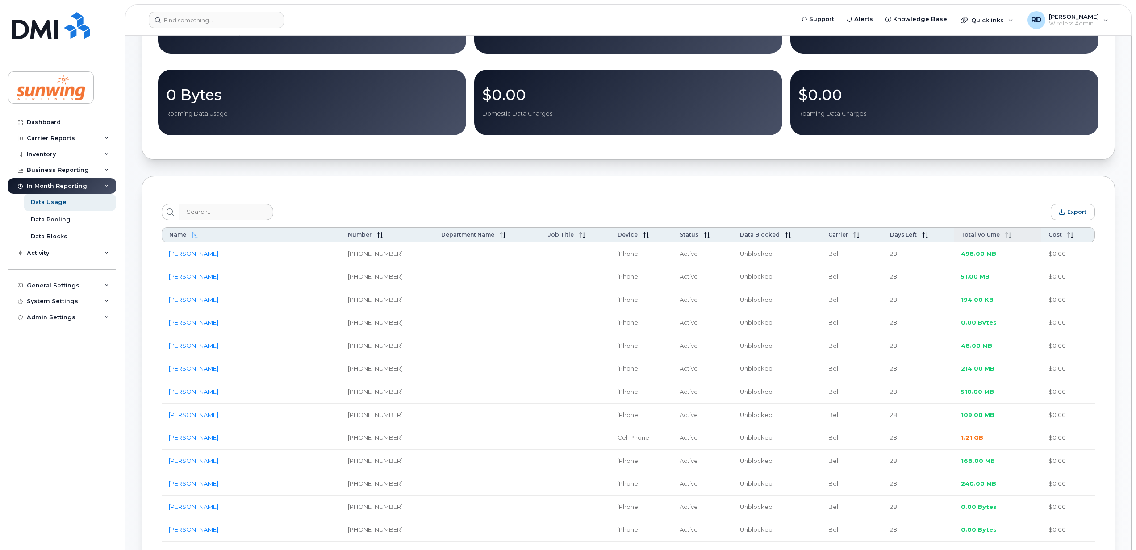
click at [1005, 236] on icon at bounding box center [1008, 235] width 6 height 6
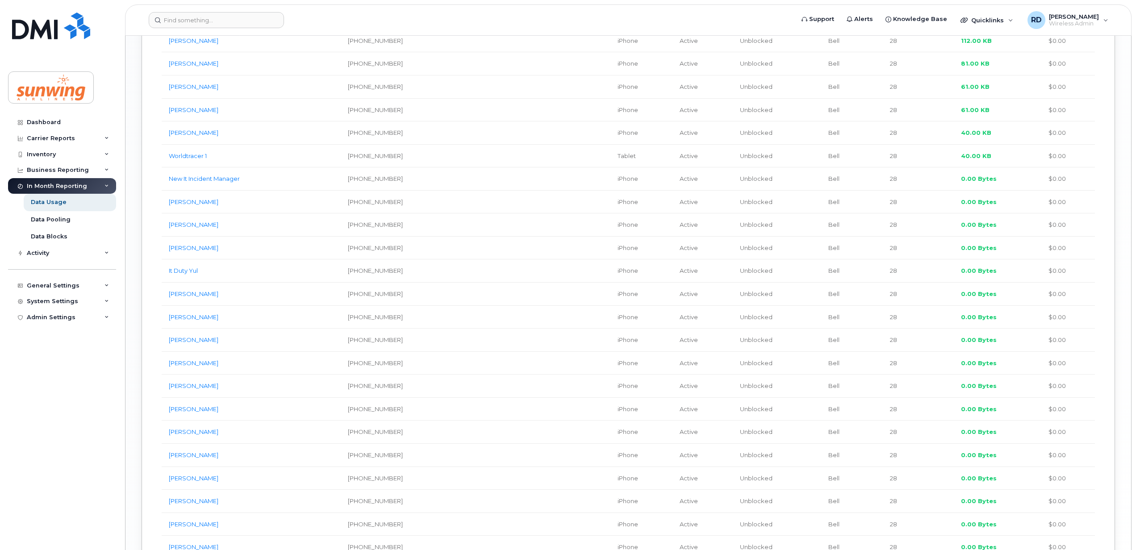
scroll to position [1607, 0]
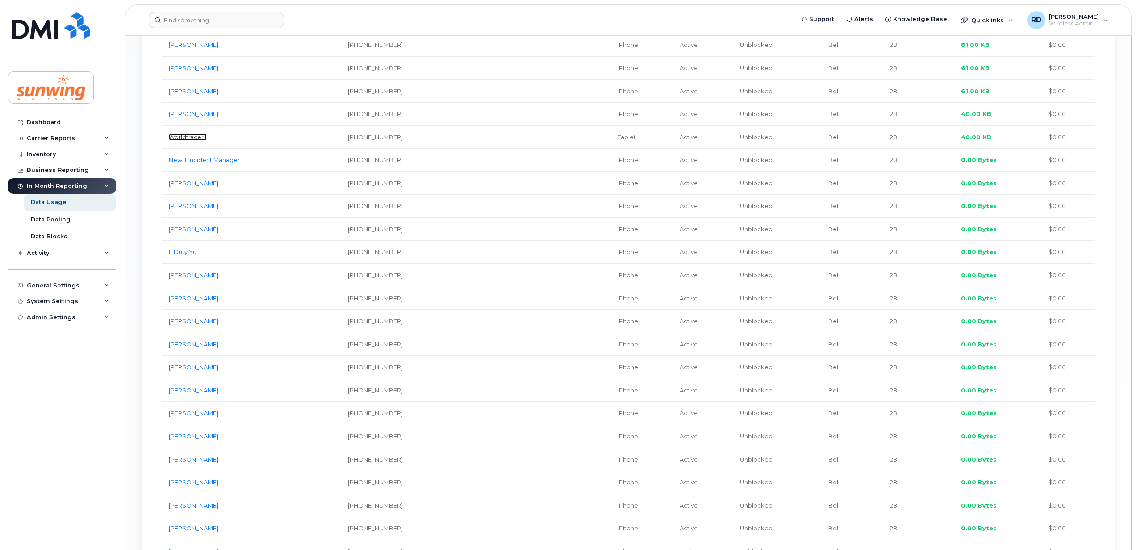
click at [195, 141] on link "Worldtracer 1" at bounding box center [188, 136] width 38 height 7
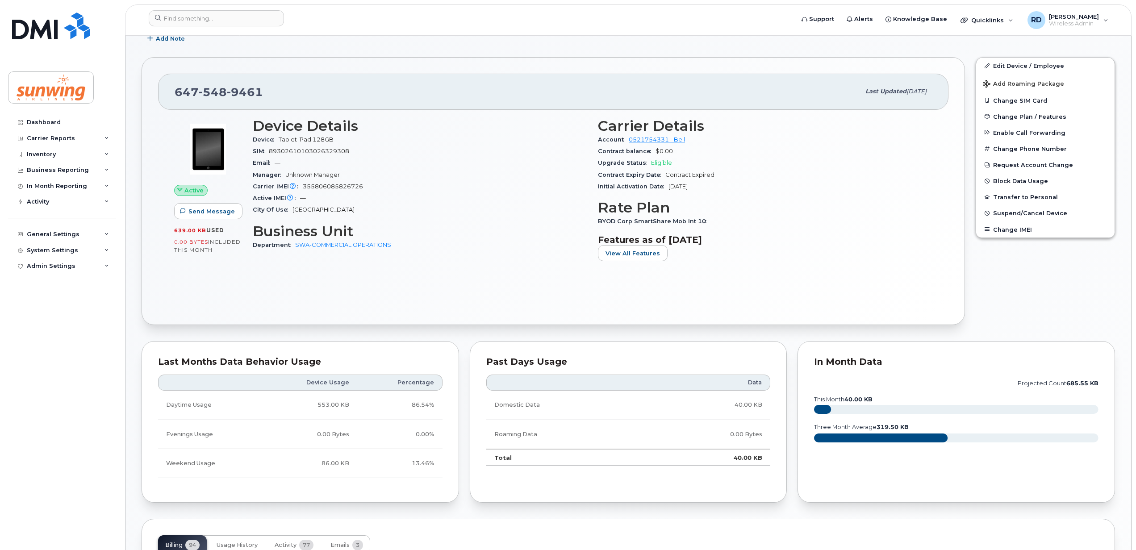
scroll to position [59, 0]
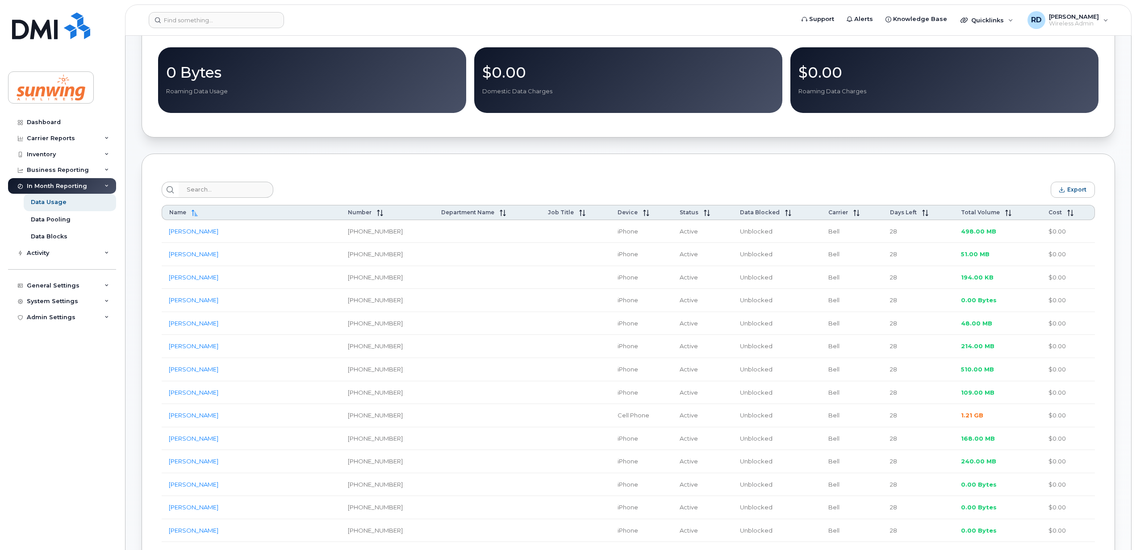
scroll to position [357, 0]
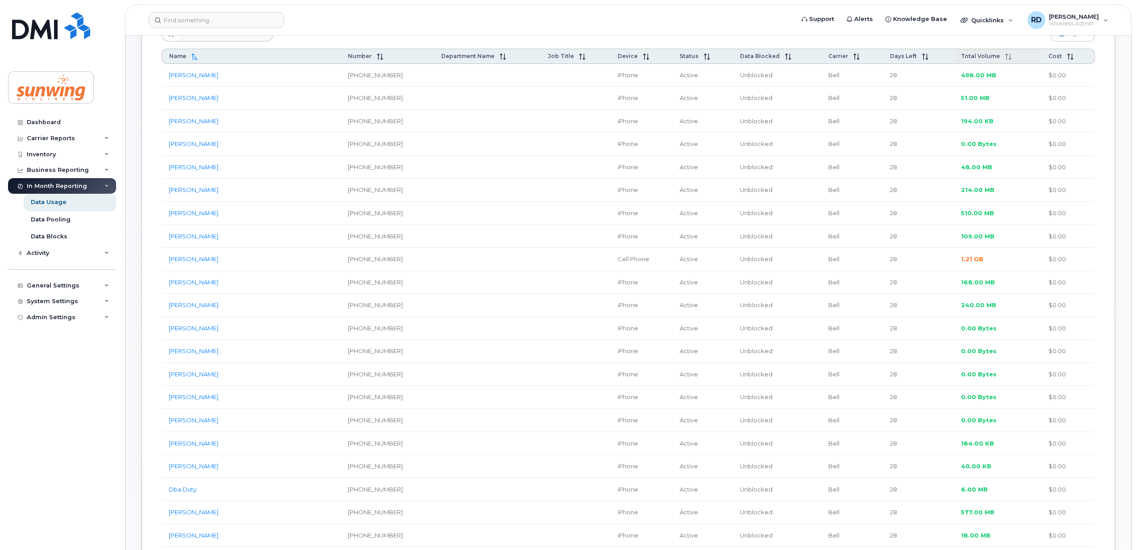
click at [1005, 59] on icon at bounding box center [1008, 57] width 6 height 6
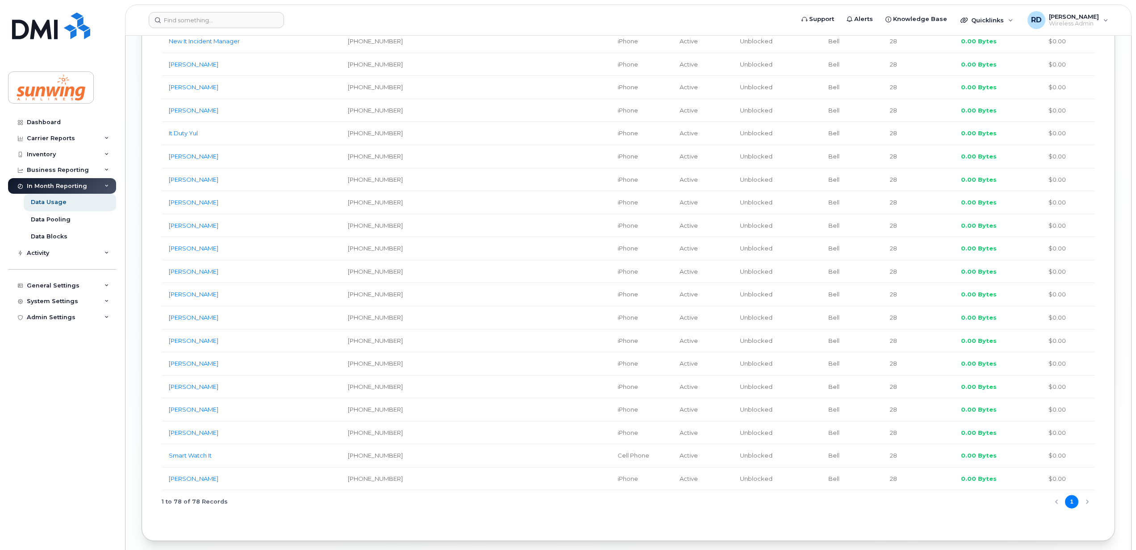
scroll to position [1777, 0]
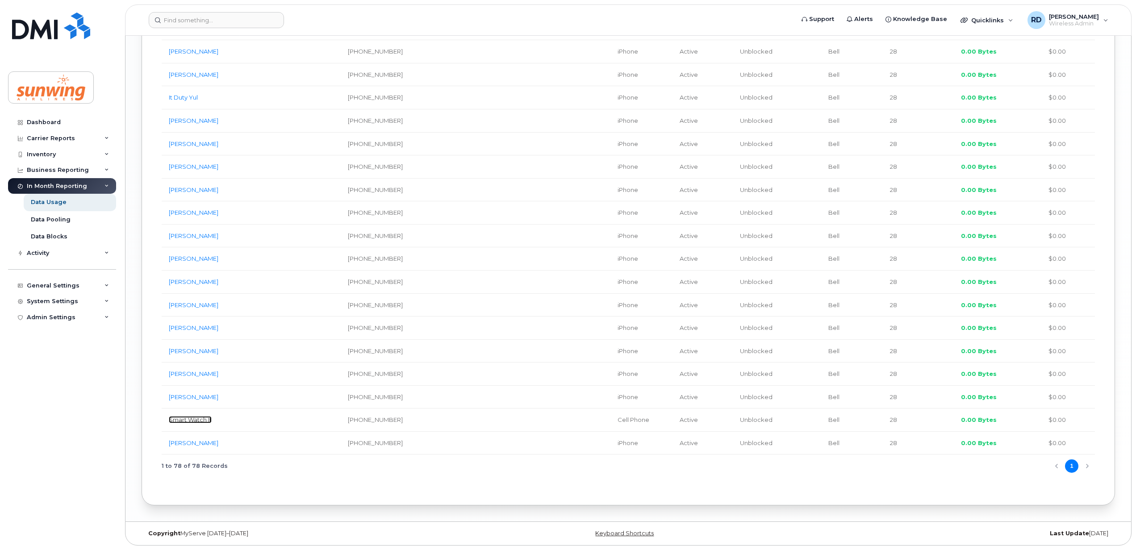
click at [198, 420] on link "Smart Watch It" at bounding box center [190, 419] width 43 height 7
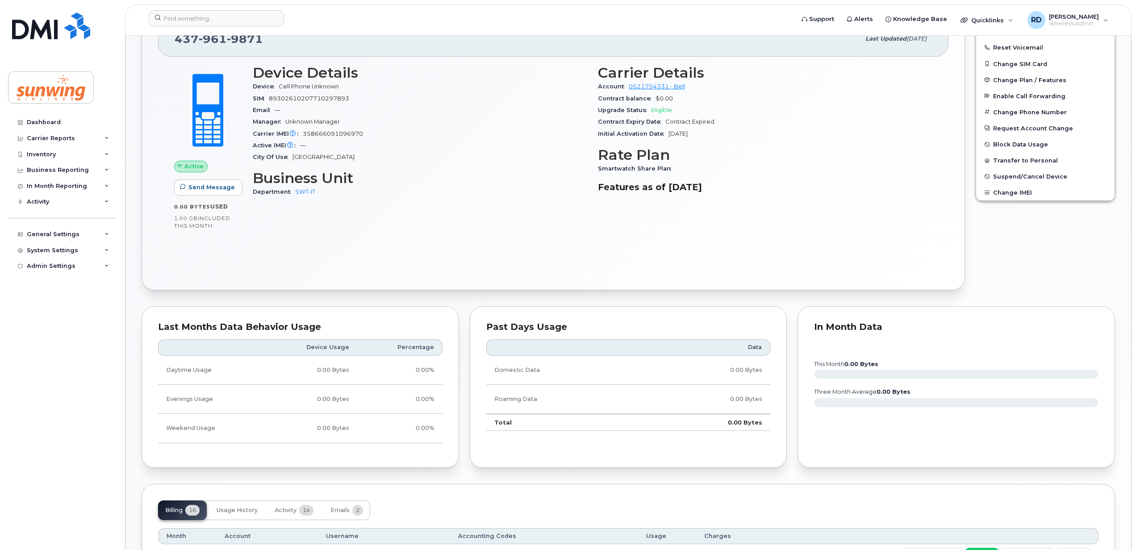
scroll to position [179, 0]
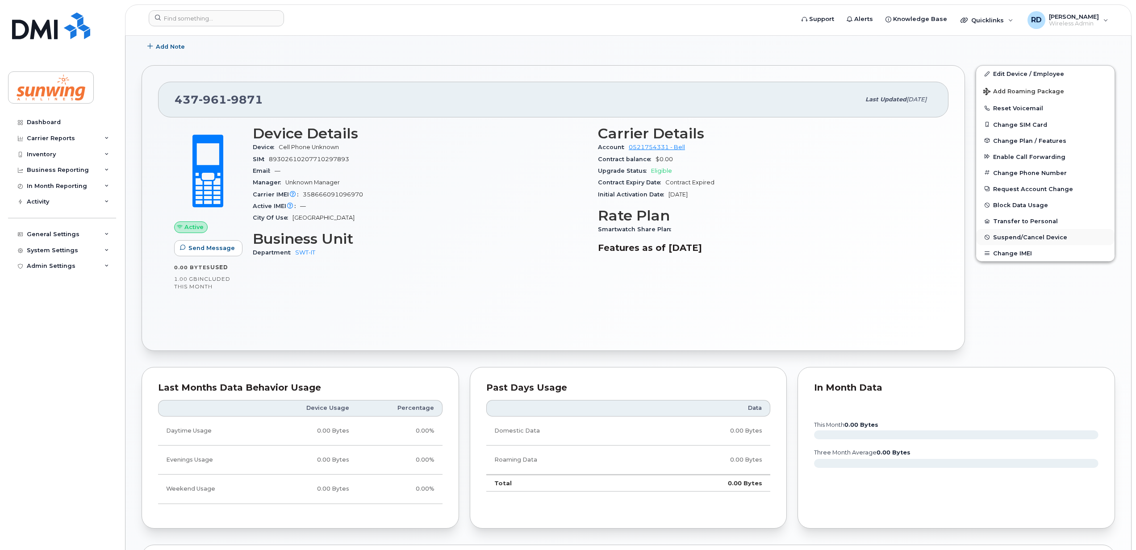
click at [1015, 240] on span "Suspend/Cancel Device" at bounding box center [1030, 237] width 74 height 7
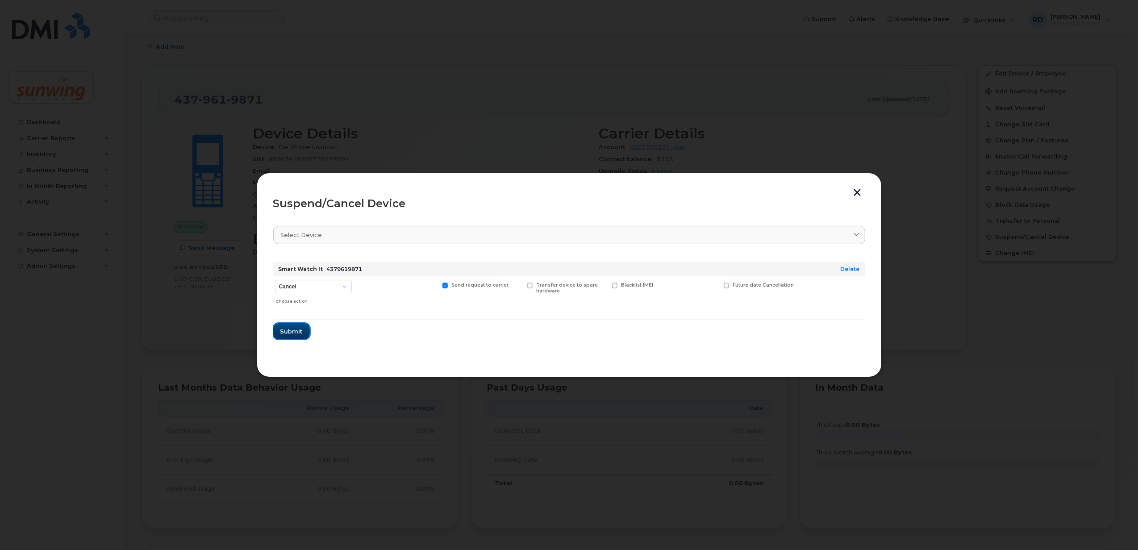
click at [289, 326] on button "Submit" at bounding box center [291, 331] width 37 height 16
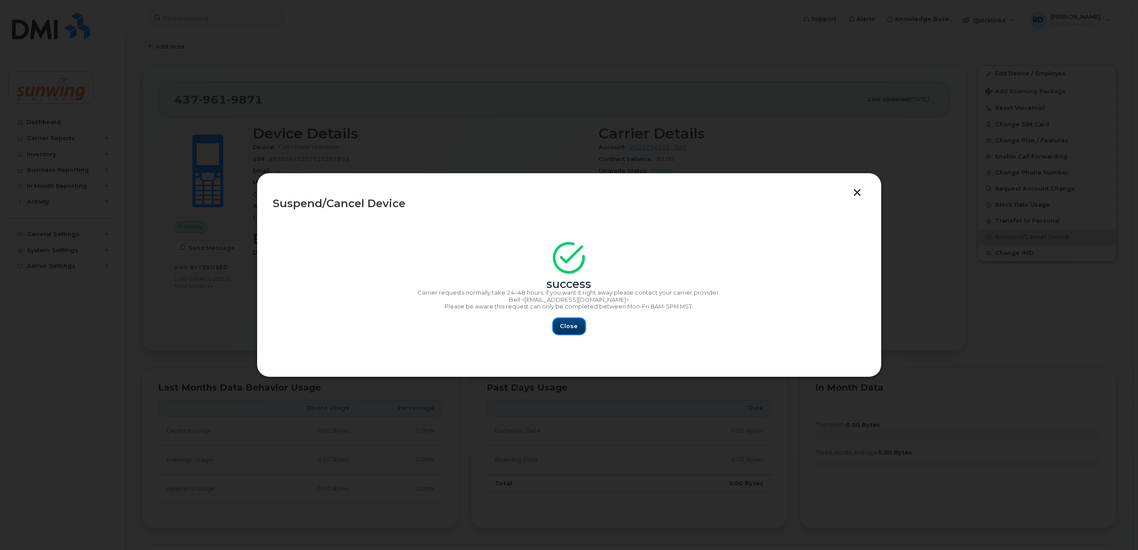
click at [570, 327] on span "Close" at bounding box center [569, 326] width 18 height 8
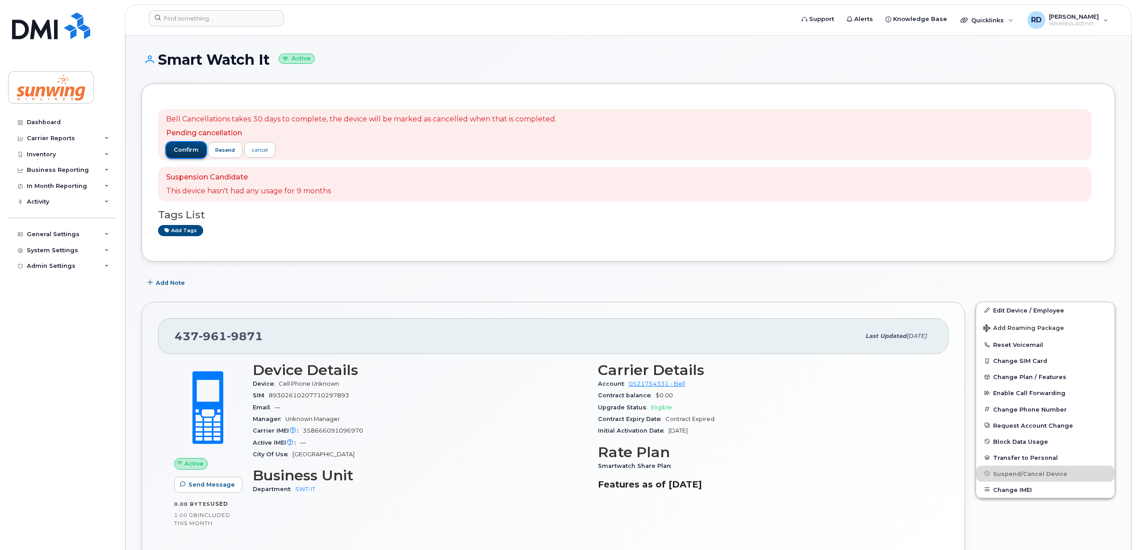
click at [183, 147] on span "confirm" at bounding box center [186, 150] width 25 height 8
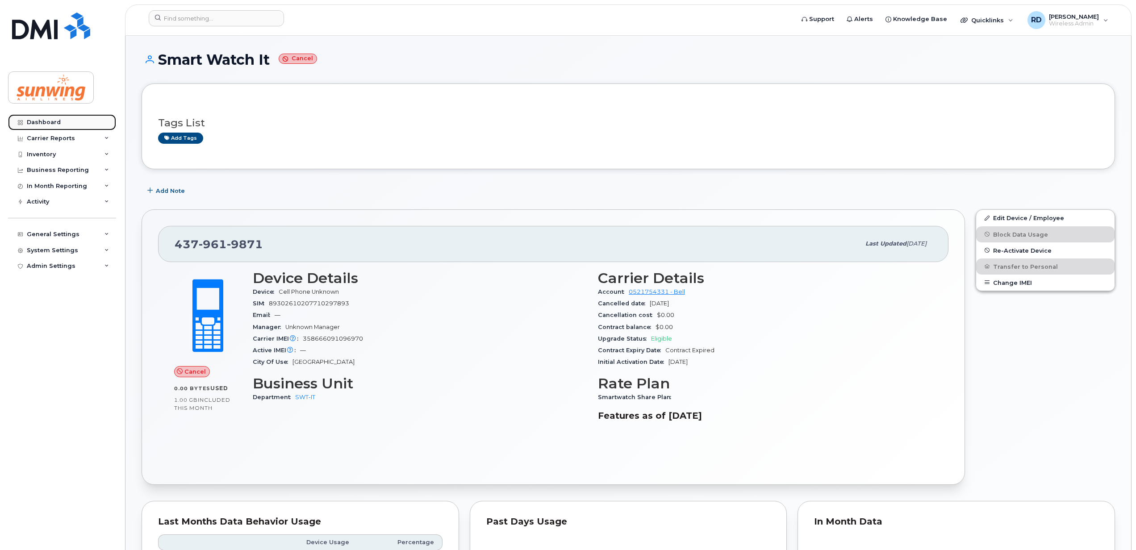
click at [52, 118] on link "Dashboard" at bounding box center [62, 122] width 108 height 16
